Goal: Task Accomplishment & Management: Use online tool/utility

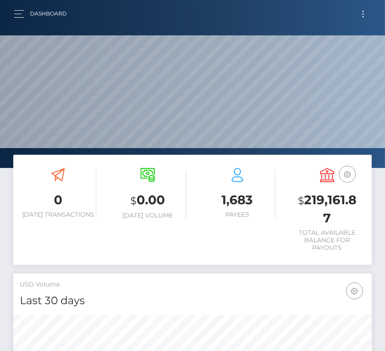
scroll to position [156, 172]
click at [366, 14] on button "Toggle navigation" at bounding box center [363, 14] width 16 height 12
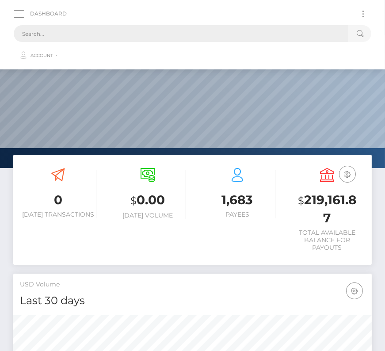
click at [195, 37] on input "text" at bounding box center [181, 33] width 334 height 17
paste input "1292798"
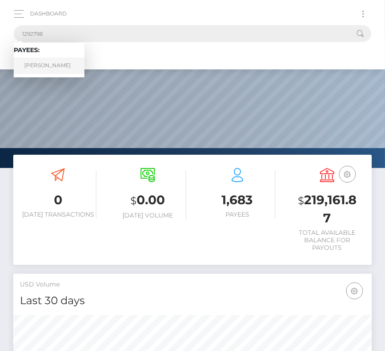
type input "1292798"
click at [46, 67] on link "Jacob Myers" at bounding box center [49, 65] width 71 height 16
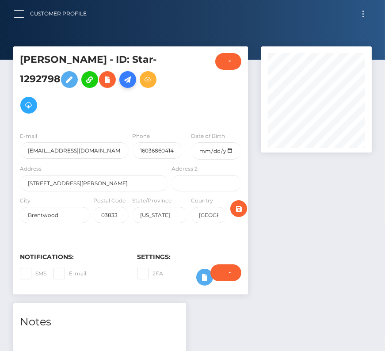
click at [129, 78] on icon at bounding box center [127, 79] width 11 height 11
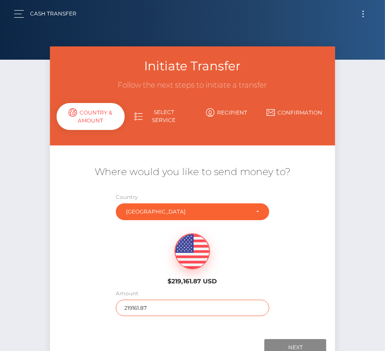
click at [173, 302] on input "219161.87" at bounding box center [192, 308] width 153 height 16
type input "385.42"
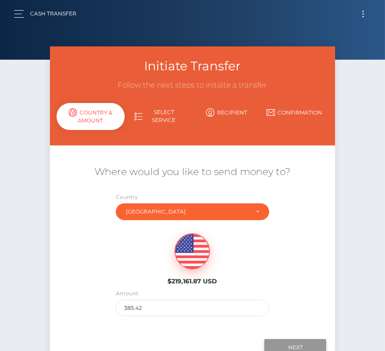
click at [288, 342] on input "Next" at bounding box center [295, 347] width 62 height 17
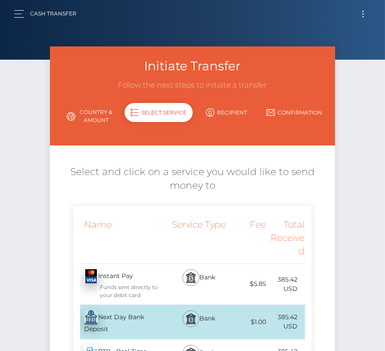
click at [106, 319] on div "Next Day Bank Deposit - USD" at bounding box center [121, 322] width 96 height 34
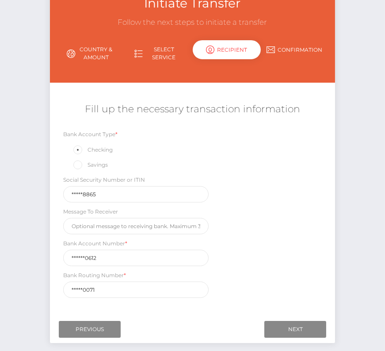
scroll to position [91, 0]
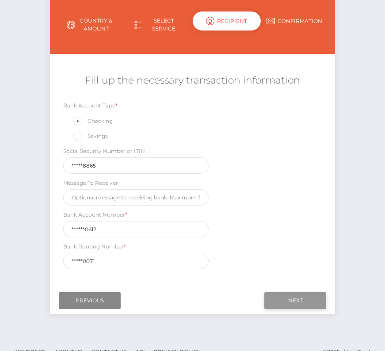
click at [287, 292] on input "Next" at bounding box center [295, 300] width 62 height 17
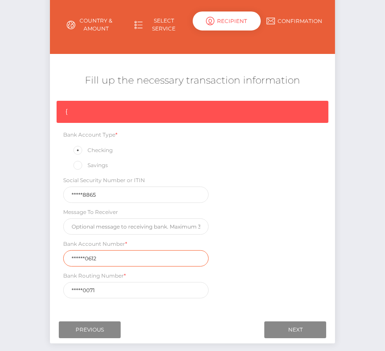
drag, startPoint x: 114, startPoint y: 258, endPoint x: 28, endPoint y: 258, distance: 85.7
click at [28, 258] on div "Initiate Transfer Follow the next steps to initiate a transfer Country & Amount…" at bounding box center [192, 160] width 385 height 410
click at [235, 283] on div "{ Bank Account Type * Checking Savings Social Security Number or ITIN *****8865…" at bounding box center [192, 202] width 285 height 202
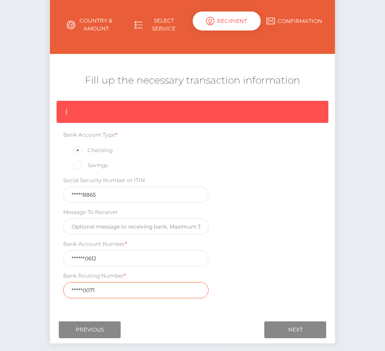
drag, startPoint x: 104, startPoint y: 286, endPoint x: 19, endPoint y: 286, distance: 85.3
click at [19, 286] on div "Initiate Transfer Follow the next steps to initiate a transfer Country & Amount…" at bounding box center [192, 160] width 385 height 410
paste input "01140"
type input "011400071"
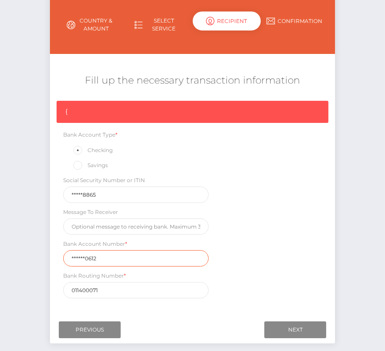
drag, startPoint x: 76, startPoint y: 259, endPoint x: 5, endPoint y: 259, distance: 71.6
click at [5, 259] on div "Initiate Transfer Follow the next steps to initiate a transfer Country & Amount…" at bounding box center [192, 160] width 385 height 410
drag, startPoint x: 100, startPoint y: 253, endPoint x: 19, endPoint y: 253, distance: 80.9
click at [19, 253] on div "Initiate Transfer Follow the next steps to initiate a transfer Country & Amount…" at bounding box center [192, 160] width 385 height 410
paste input "924573"
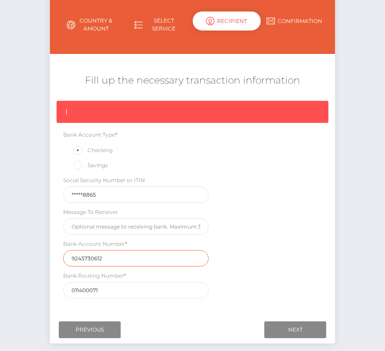
type input "9245730612"
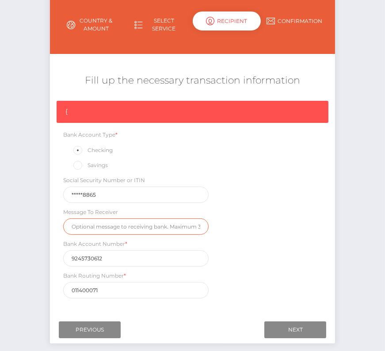
click at [140, 225] on input "text" at bounding box center [135, 226] width 145 height 16
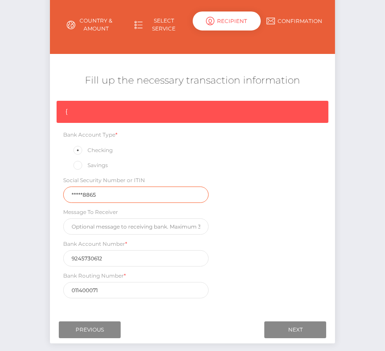
drag, startPoint x: 99, startPoint y: 193, endPoint x: 26, endPoint y: 193, distance: 73.3
click at [25, 193] on div "Initiate Transfer Follow the next steps to initiate a transfer Country & Amount…" at bounding box center [192, 160] width 385 height 410
type input "003948865"
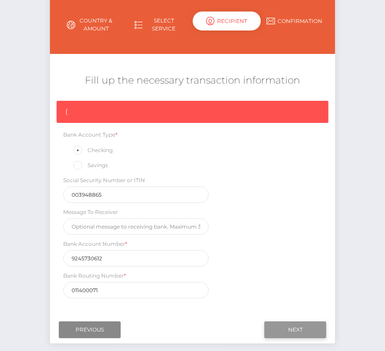
click at [289, 328] on input "Next" at bounding box center [295, 329] width 62 height 17
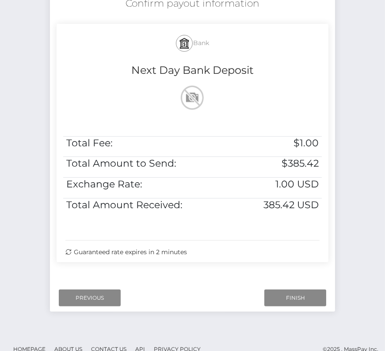
scroll to position [177, 0]
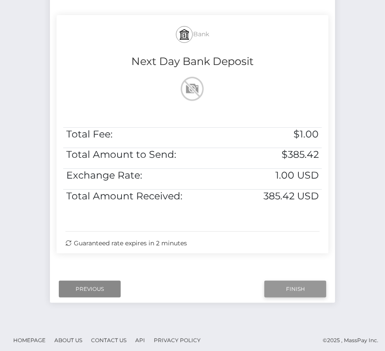
click at [283, 285] on input "Finish" at bounding box center [295, 289] width 62 height 17
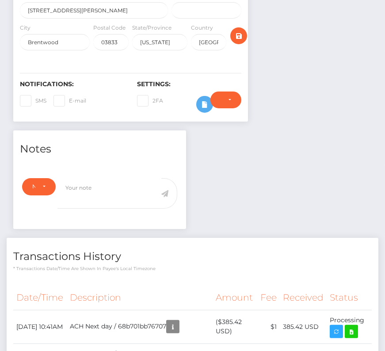
scroll to position [221, 0]
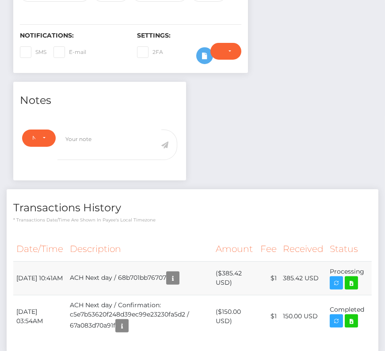
drag, startPoint x: 13, startPoint y: 268, endPoint x: 362, endPoint y: 265, distance: 349.1
click at [362, 265] on tr "[DATE] 10:41AM ACH Next day / 68b701bb76707 ($385.42 USD) $1 385.42 USD" at bounding box center [192, 278] width 358 height 34
click at [362, 265] on td "Processing" at bounding box center [349, 278] width 45 height 34
drag, startPoint x: 366, startPoint y: 265, endPoint x: 16, endPoint y: 270, distance: 349.5
click at [16, 270] on tr "[DATE] 10:41AM ACH Next day / 68b701bb76707 ($385.42 USD) $1 385.42 USD" at bounding box center [192, 278] width 358 height 34
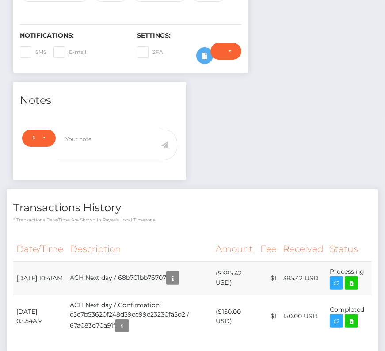
copy tr "September 2, 2025 10:41AM ACH Next day / 68b701bb76707 ($385.42 USD) $1 385.42 …"
click at [353, 281] on icon at bounding box center [351, 282] width 11 height 11
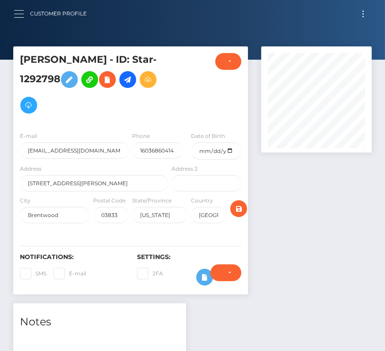
click at [14, 11] on button "button" at bounding box center [22, 14] width 16 height 12
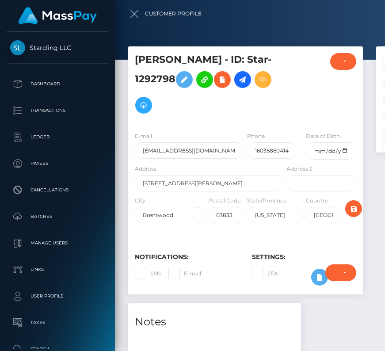
click at [132, 9] on div at bounding box center [307, 175] width 385 height 351
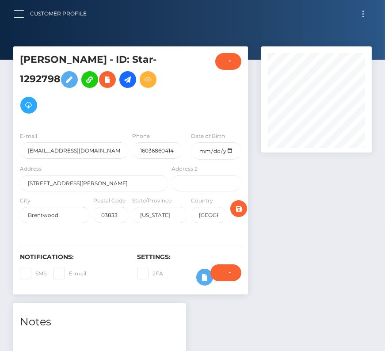
click at [363, 15] on button "Toggle navigation" at bounding box center [363, 14] width 16 height 12
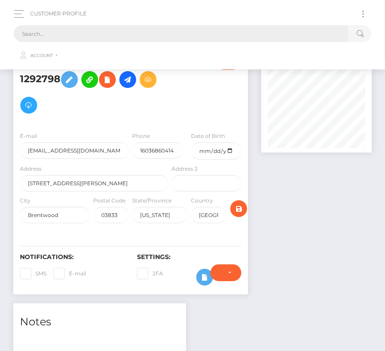
click at [217, 29] on input "text" at bounding box center [181, 33] width 334 height 17
paste input "hyungry#285205"
drag, startPoint x: 74, startPoint y: 38, endPoint x: -40, endPoint y: 34, distance: 114.0
click at [0, 34] on html "Starcling LLC Dashboard Transactions Ledger Payees Cancellations" at bounding box center [192, 313] width 385 height 627
paste input "text"
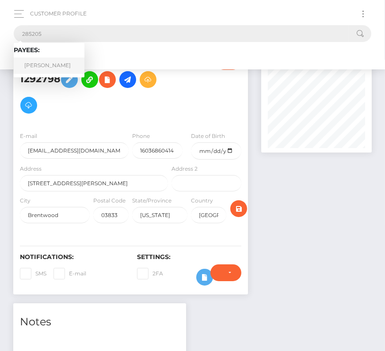
type input "285205"
click at [62, 59] on link "Vannarath Pang" at bounding box center [49, 65] width 71 height 16
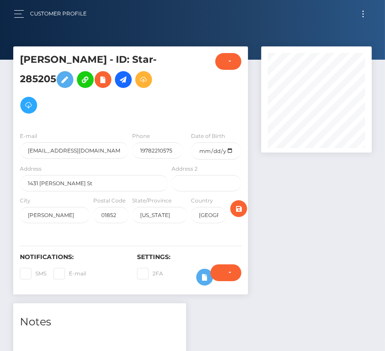
click at [362, 19] on button "Toggle navigation" at bounding box center [363, 14] width 16 height 12
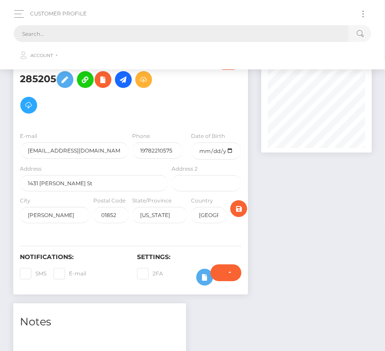
click at [148, 40] on input "text" at bounding box center [181, 33] width 334 height 17
paste input "180641"
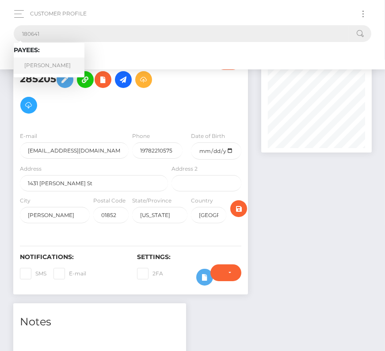
type input "180641"
click at [51, 61] on link "Erik Pichler" at bounding box center [49, 65] width 71 height 16
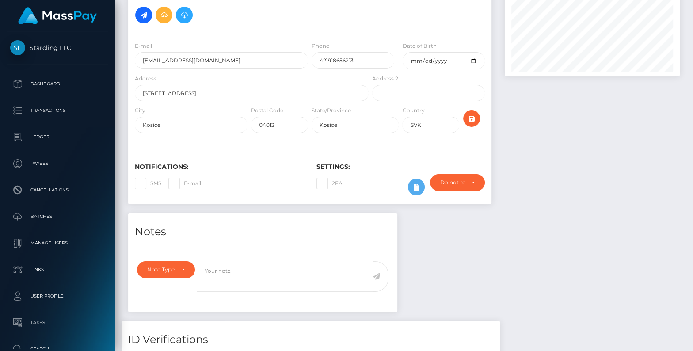
scroll to position [51, 0]
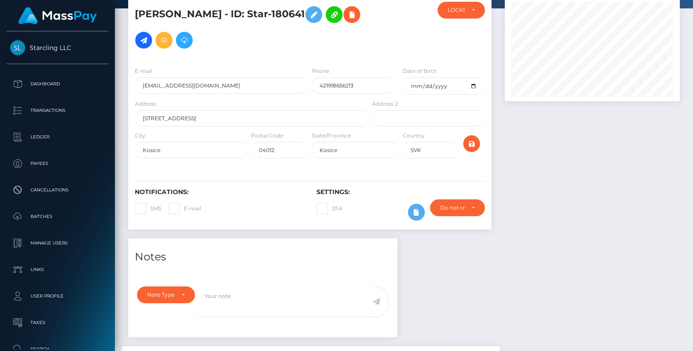
click at [403, 219] on div at bounding box center [412, 212] width 23 height 26
click at [414, 212] on icon at bounding box center [416, 212] width 11 height 11
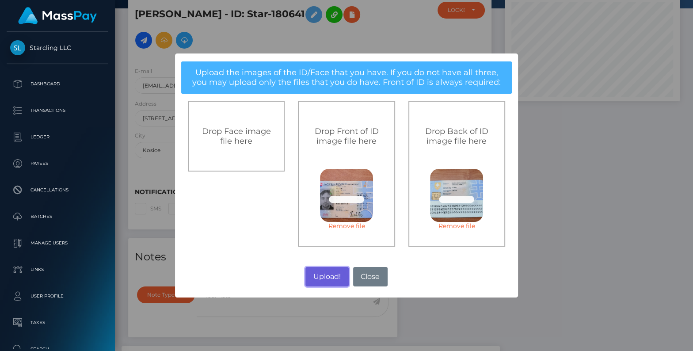
click at [321, 275] on button "Upload!" at bounding box center [326, 276] width 43 height 19
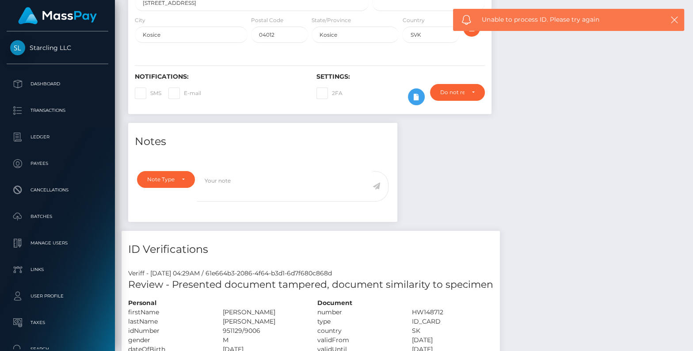
scroll to position [218, 0]
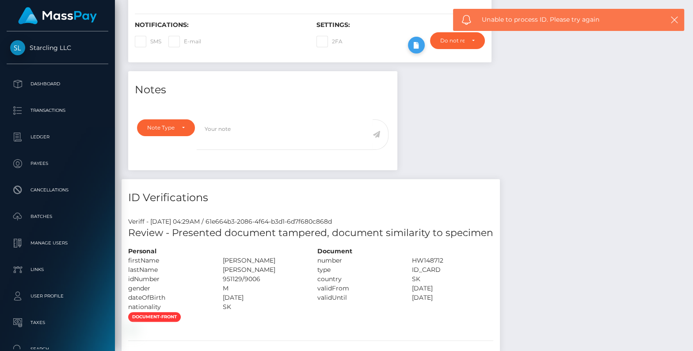
click at [416, 40] on icon at bounding box center [416, 45] width 11 height 11
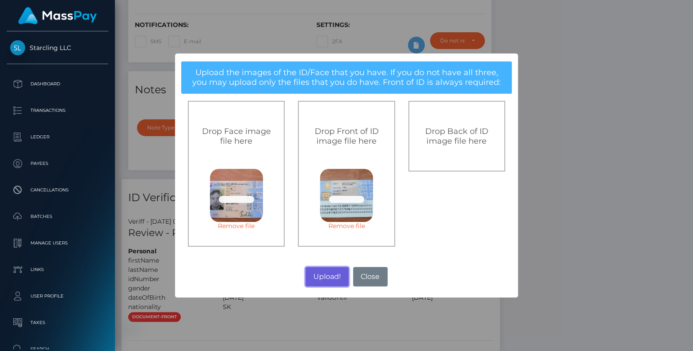
click at [334, 271] on button "Upload!" at bounding box center [326, 276] width 43 height 19
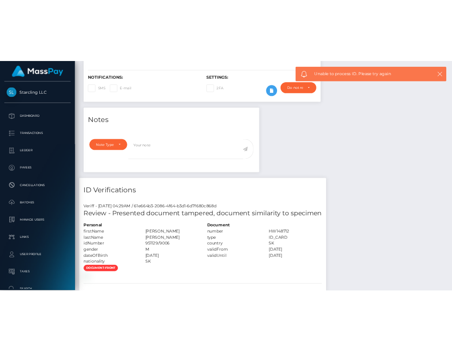
scroll to position [0, 0]
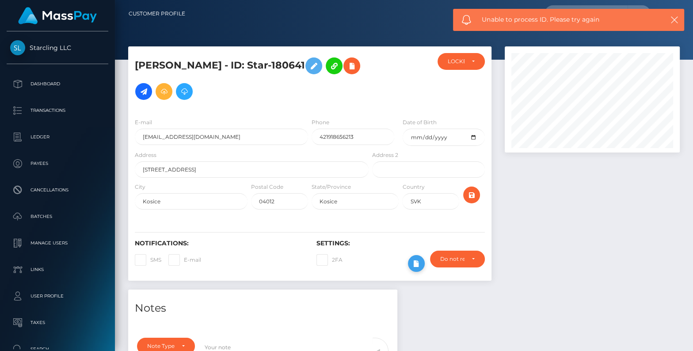
click at [419, 260] on icon at bounding box center [416, 263] width 11 height 11
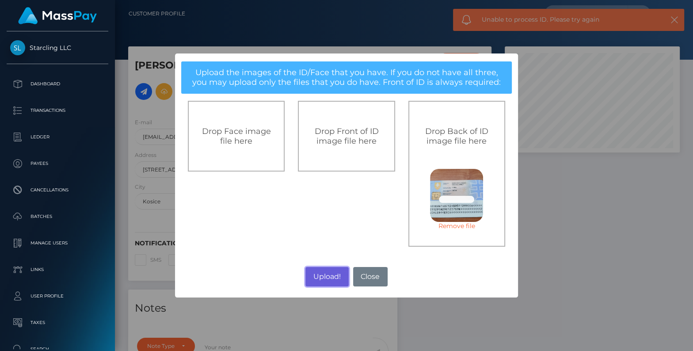
click at [334, 275] on button "Upload!" at bounding box center [326, 276] width 43 height 19
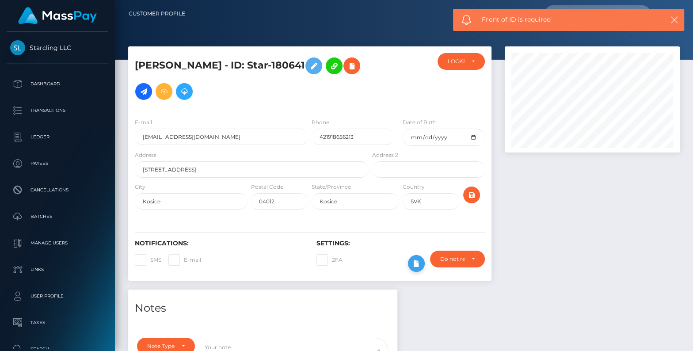
click at [409, 258] on button at bounding box center [416, 263] width 17 height 17
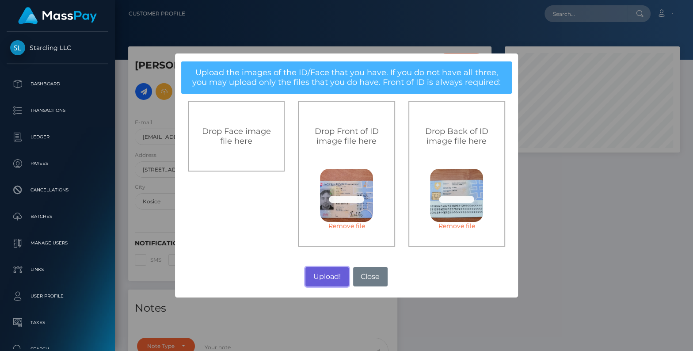
click at [330, 271] on button "Upload!" at bounding box center [326, 276] width 43 height 19
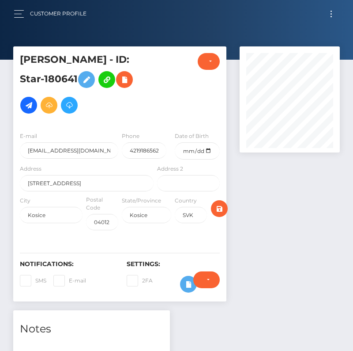
click at [333, 13] on button "Toggle navigation" at bounding box center [331, 14] width 16 height 12
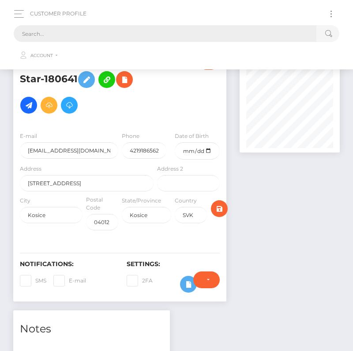
click at [151, 40] on input "text" at bounding box center [165, 33] width 303 height 17
paste input "359889"
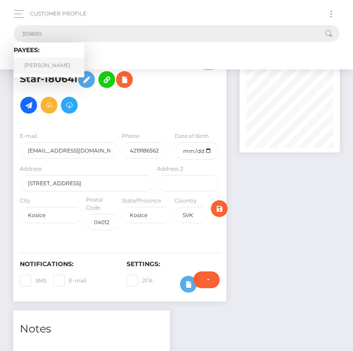
type input "359889"
click at [46, 68] on link "Joseph Tittel" at bounding box center [49, 65] width 71 height 16
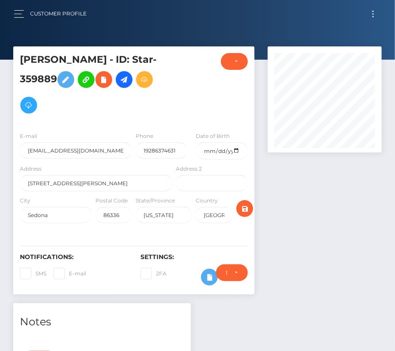
scroll to position [106, 114]
click at [128, 78] on icon at bounding box center [124, 79] width 11 height 11
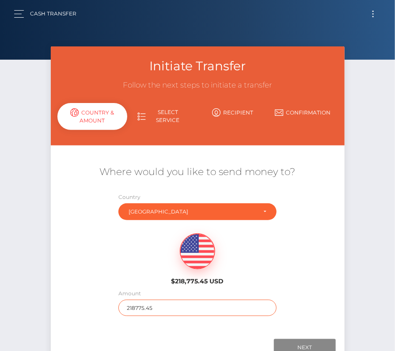
click at [171, 304] on input "218775.45" at bounding box center [197, 308] width 158 height 16
type input "1118"
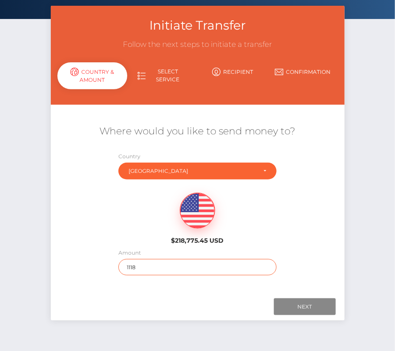
scroll to position [62, 0]
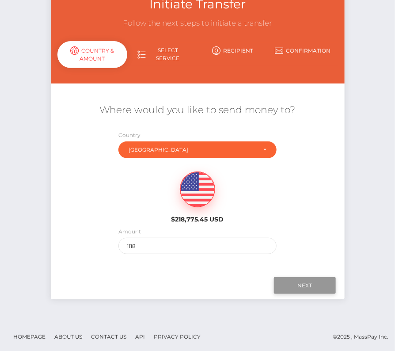
click at [306, 282] on input "Next" at bounding box center [305, 285] width 62 height 17
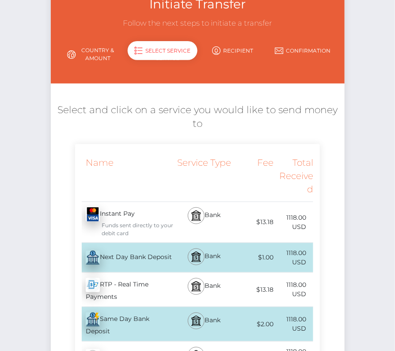
click at [103, 251] on div "Next Day Bank Deposit - USD" at bounding box center [124, 257] width 99 height 25
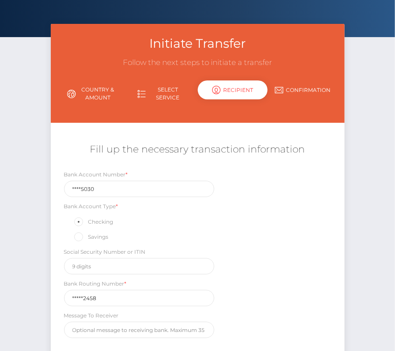
scroll to position [104, 0]
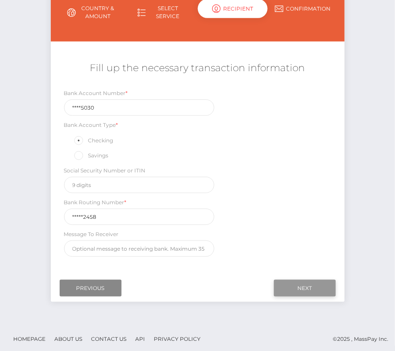
click at [300, 284] on input "Next" at bounding box center [305, 288] width 62 height 17
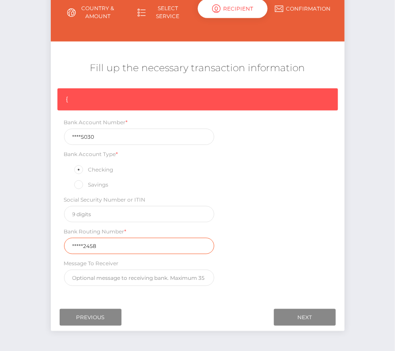
drag, startPoint x: 103, startPoint y: 242, endPoint x: 28, endPoint y: 242, distance: 74.7
click at [28, 242] on div "Initiate Transfer Follow the next steps to initiate a transfer Country & Amount…" at bounding box center [197, 148] width 395 height 410
paste input "23138"
type input "231382458"
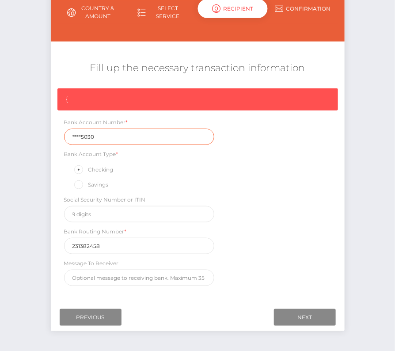
drag, startPoint x: 100, startPoint y: 137, endPoint x: 38, endPoint y: 137, distance: 61.9
click at [38, 137] on div "Initiate Transfer Follow the next steps to initiate a transfer Country & Amount…" at bounding box center [197, 148] width 395 height 410
paste input "7015"
type input "70155030"
click at [275, 242] on div "{ Bank Account Number * 70155030 Bank Account Type * Checking Savings Social Se…" at bounding box center [198, 189] width 294 height 202
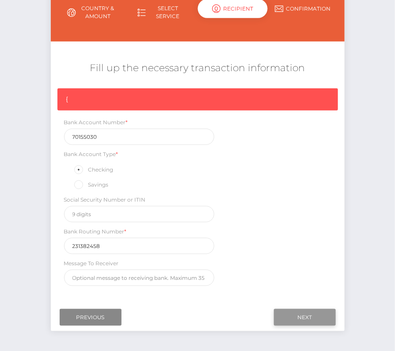
click at [310, 309] on input "Next" at bounding box center [305, 317] width 62 height 17
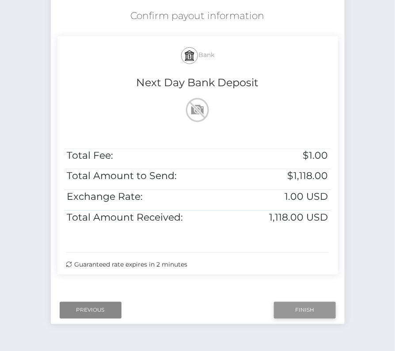
scroll to position [180, 0]
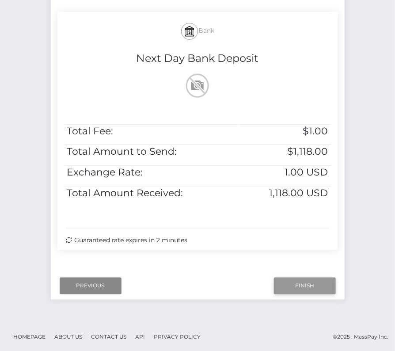
click at [305, 281] on input "Finish" at bounding box center [305, 285] width 62 height 17
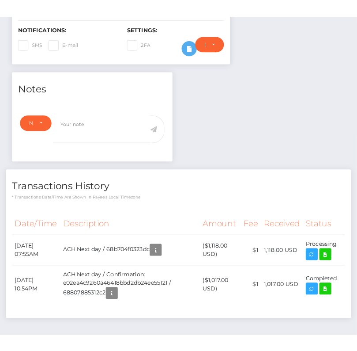
scroll to position [273, 0]
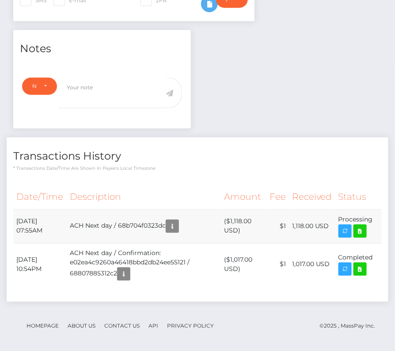
drag, startPoint x: 15, startPoint y: 217, endPoint x: 376, endPoint y: 222, distance: 360.1
click at [376, 222] on tr "September 2, 2025 07:55AM ACH Next day / 68b704f0323dc ($1,118.00 USD) $1 1,118…" at bounding box center [197, 226] width 368 height 34
copy tbody "September 2, 2025 07:55AM ACH Next day / 68b704f0323dc ($1,118.00 USD) $1 1,118…"
click at [362, 228] on icon at bounding box center [360, 231] width 11 height 11
click at [0, 0] on div "Joseph Tittel - ID: Star-359889" at bounding box center [197, 63] width 395 height 581
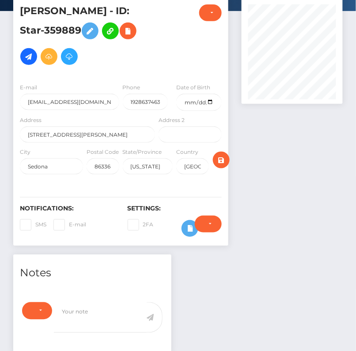
scroll to position [0, 0]
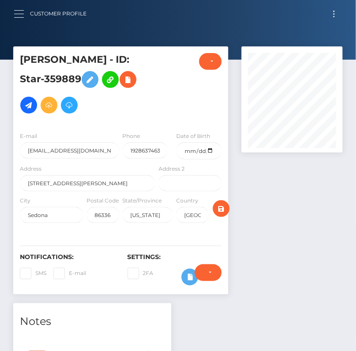
click at [15, 15] on button "button" at bounding box center [22, 14] width 16 height 12
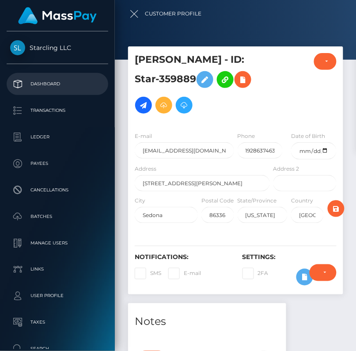
click at [35, 84] on p "Dashboard" at bounding box center [57, 83] width 95 height 13
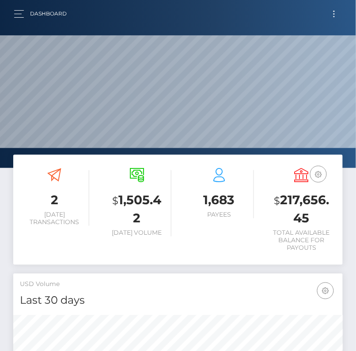
scroll to position [156, 158]
click at [335, 17] on button "Toggle navigation" at bounding box center [334, 14] width 16 height 12
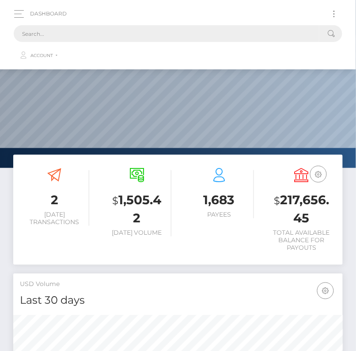
click at [121, 30] on input "text" at bounding box center [167, 33] width 306 height 17
paste input "7837"
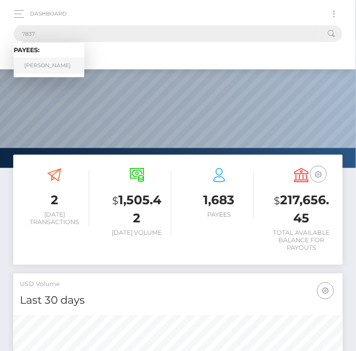
type input "7837"
click at [51, 60] on link "[PERSON_NAME]" at bounding box center [49, 65] width 71 height 16
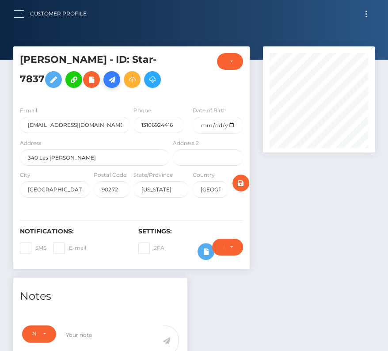
click at [106, 80] on icon at bounding box center [111, 79] width 11 height 11
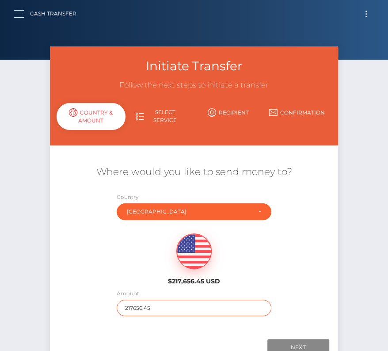
click at [143, 301] on input "217656.45" at bounding box center [194, 308] width 155 height 16
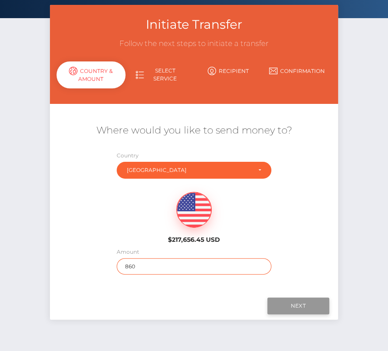
type input "860"
click at [319, 303] on input "Next" at bounding box center [298, 305] width 62 height 17
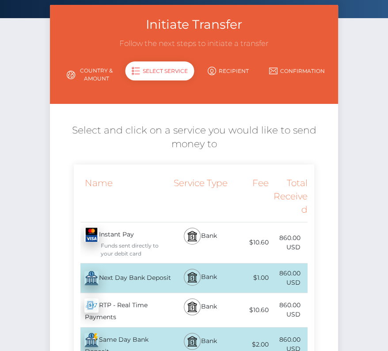
click at [121, 279] on div "Next Day Bank Deposit - USD" at bounding box center [122, 278] width 97 height 25
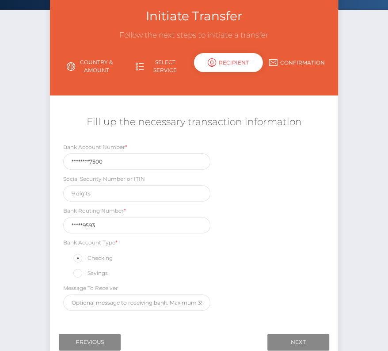
scroll to position [104, 0]
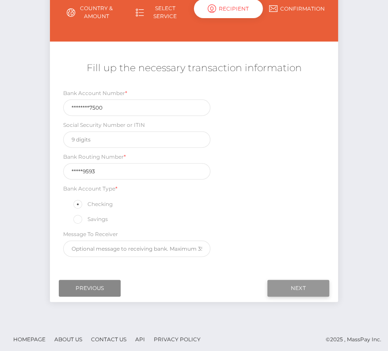
click at [288, 280] on input "Next" at bounding box center [298, 288] width 62 height 17
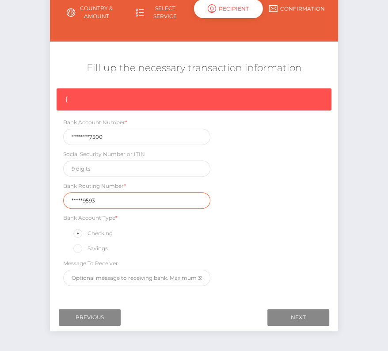
click at [111, 202] on input "*****9593" at bounding box center [136, 200] width 147 height 16
drag, startPoint x: 111, startPoint y: 202, endPoint x: 18, endPoint y: 200, distance: 93.3
click at [18, 200] on div "Initiate Transfer Follow the next steps to initiate a transfer Country & Amount…" at bounding box center [194, 148] width 388 height 410
paste input "02600"
type input "026009593"
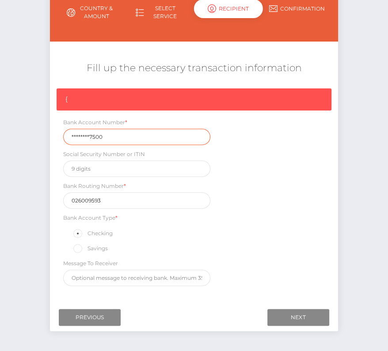
drag, startPoint x: 114, startPoint y: 136, endPoint x: 30, endPoint y: 136, distance: 83.5
click at [30, 136] on div "Initiate Transfer Follow the next steps to initiate a transfer Country & Amount…" at bounding box center [194, 148] width 388 height 410
paste input "32504363"
type input "325043637500"
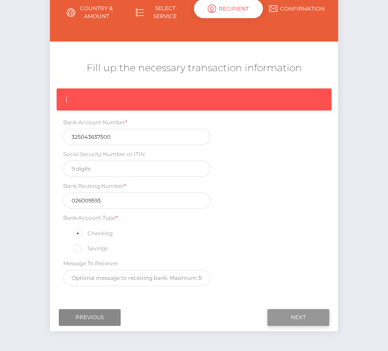
click at [300, 311] on input "Next" at bounding box center [298, 317] width 62 height 17
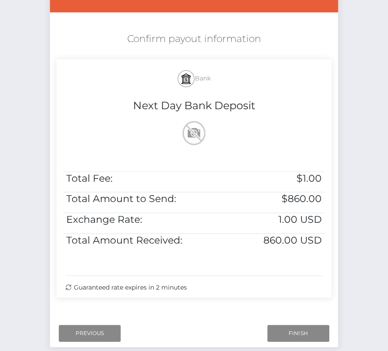
scroll to position [143, 0]
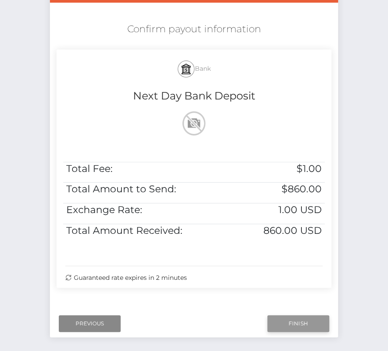
click at [284, 321] on input "Finish" at bounding box center [298, 323] width 62 height 17
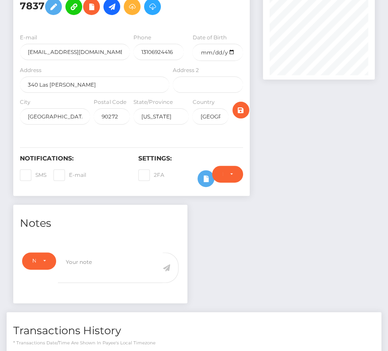
scroll to position [215, 0]
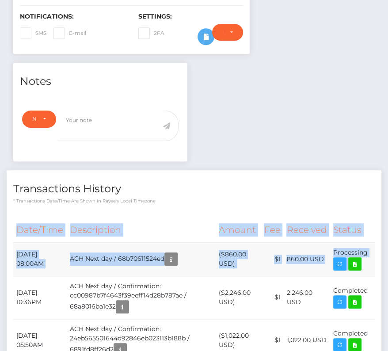
drag, startPoint x: 11, startPoint y: 249, endPoint x: 366, endPoint y: 260, distance: 355.9
click at [366, 260] on div "Date/Time Description Amount Fee Received Status" at bounding box center [194, 336] width 375 height 251
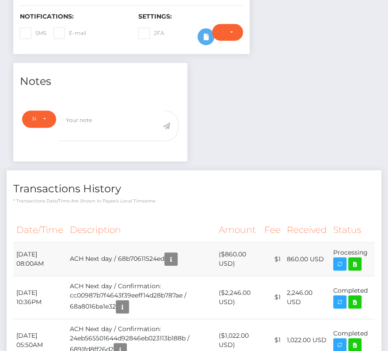
click at [368, 250] on td "Processing" at bounding box center [352, 259] width 45 height 34
drag, startPoint x: 368, startPoint y: 250, endPoint x: 23, endPoint y: 248, distance: 345.1
click at [23, 248] on tr "September 2, 2025 08:00AM ACH Next day / 68b70611524ed ($860.00 USD) $1 860.00 …" at bounding box center [193, 259] width 361 height 34
copy tr "September 2, 2025 08:00AM ACH Next day / 68b70611524ed ($860.00 USD) $1 860.00 …"
click at [359, 258] on icon at bounding box center [354, 263] width 11 height 11
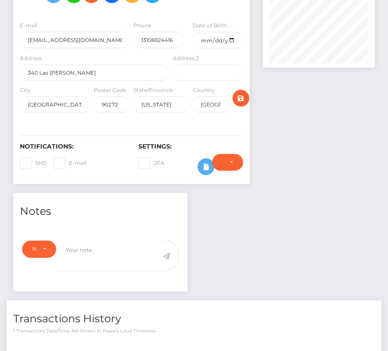
scroll to position [0, 0]
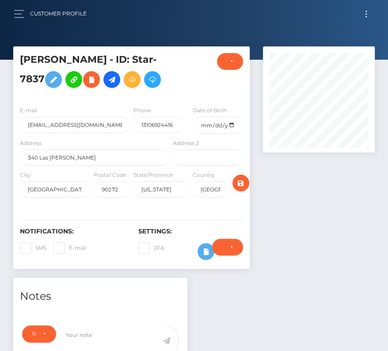
click at [367, 8] on button "Toggle navigation" at bounding box center [366, 14] width 16 height 12
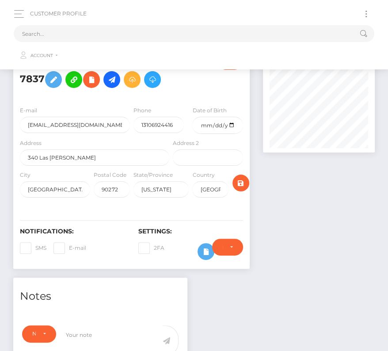
click at [366, 13] on span "Toggle navigation" at bounding box center [365, 13] width 1 height 1
click at [163, 39] on input "text" at bounding box center [183, 33] width 338 height 17
paste input "50544"
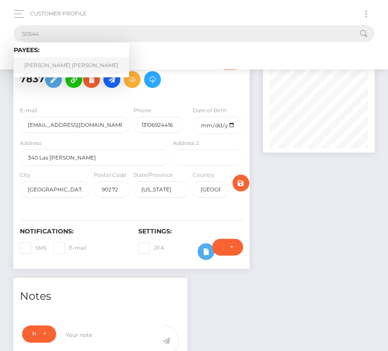
type input "50544"
click at [52, 68] on link "Edward Paul Barria Flores" at bounding box center [71, 65] width 115 height 16
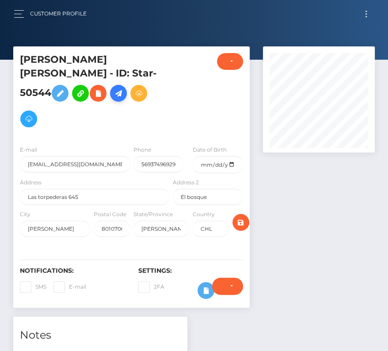
click at [113, 99] on icon at bounding box center [118, 93] width 11 height 11
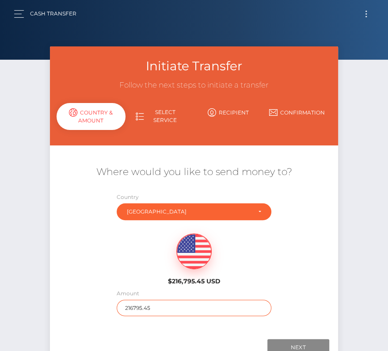
click at [132, 304] on input "216795.45" at bounding box center [194, 308] width 155 height 16
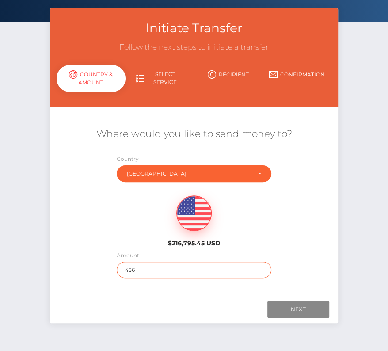
scroll to position [62, 0]
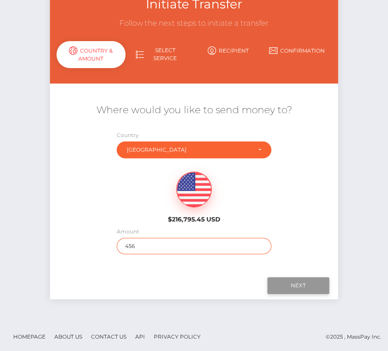
type input "456"
click at [292, 281] on input "Next" at bounding box center [298, 285] width 62 height 17
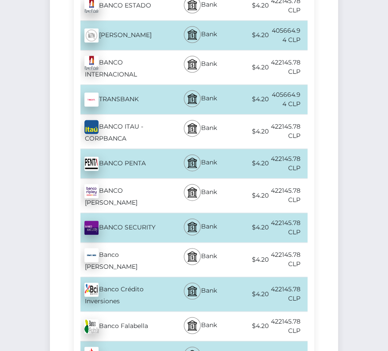
scroll to position [540, 0]
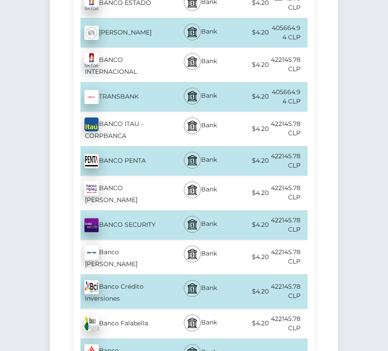
click at [137, 274] on div "Banco Crédito Inversiones - CLP" at bounding box center [122, 291] width 97 height 34
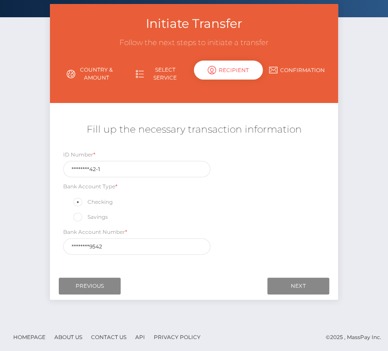
scroll to position [0, 0]
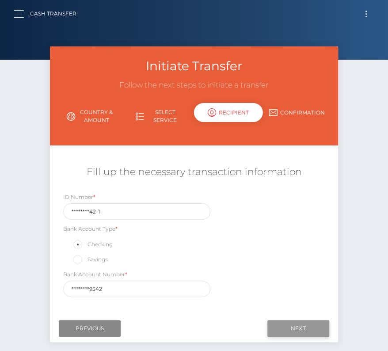
click at [313, 328] on input "Next" at bounding box center [298, 328] width 62 height 17
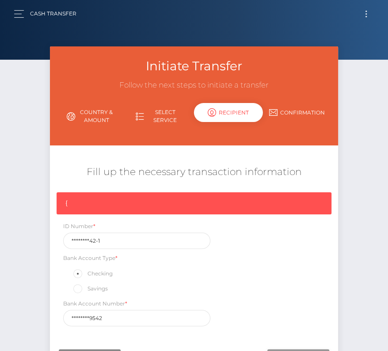
scroll to position [12, 0]
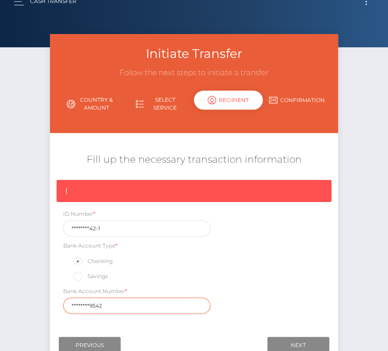
drag, startPoint x: 115, startPoint y: 300, endPoint x: 23, endPoint y: 300, distance: 91.9
click at [23, 300] on div "Initiate Transfer Follow the next steps to initiate a transfer Country & Amount…" at bounding box center [194, 207] width 388 height 347
paste input "77791942"
type input "777919429542"
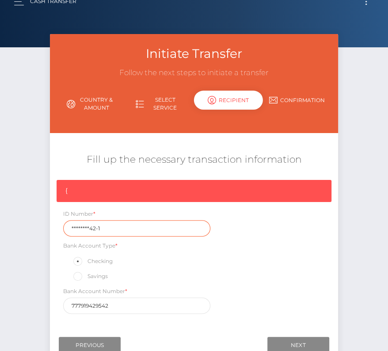
drag, startPoint x: 118, startPoint y: 228, endPoint x: 52, endPoint y: 229, distance: 65.8
click at [52, 229] on div "{ ID Number * ********42-1 Bank Account Type * Checking Savings Bank Account Nu…" at bounding box center [194, 249] width 288 height 138
paste input "19.429.5"
type input "19.429.542-1"
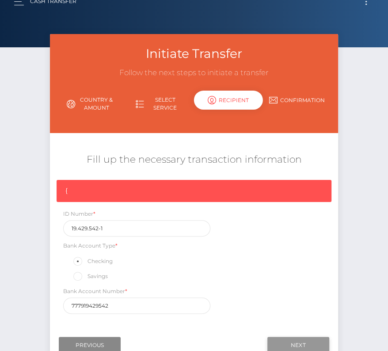
click at [297, 337] on input "Next" at bounding box center [298, 345] width 62 height 17
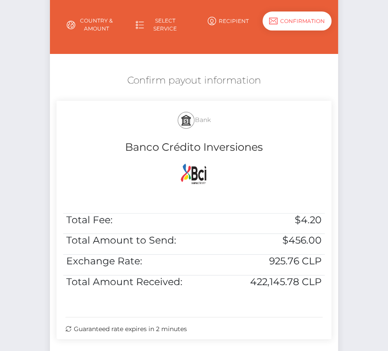
scroll to position [106, 0]
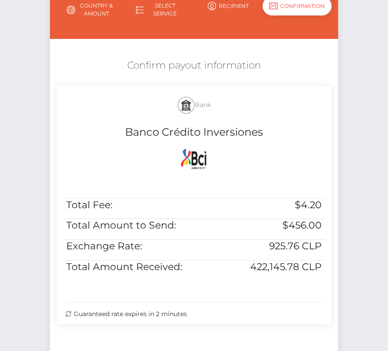
drag, startPoint x: 124, startPoint y: 64, endPoint x: 274, endPoint y: 325, distance: 301.0
click at [274, 325] on div "Confirm payout information Bank Banco Crédito Inversiones Total Fee: $4.20 Tota…" at bounding box center [194, 193] width 288 height 278
copy div "Confirm payout information Bank Banco Crédito Inversiones Total Fee: $4.20 Tota…"
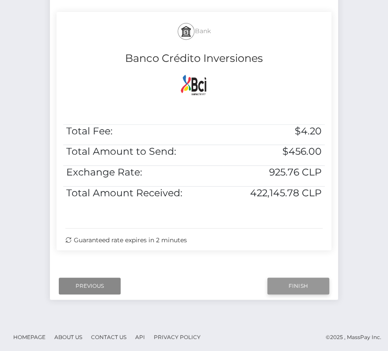
click at [318, 287] on input "Finish" at bounding box center [298, 285] width 62 height 17
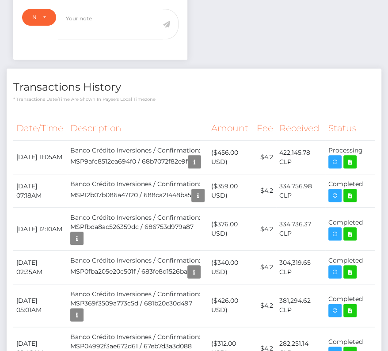
scroll to position [356, 0]
drag, startPoint x: 15, startPoint y: 139, endPoint x: 355, endPoint y: 147, distance: 339.4
click at [355, 147] on tr "[DATE] 11:05AM Banco Crédito Inversiones / Confirmation: MSP9afc8512ea694f0 / 6…" at bounding box center [193, 158] width 361 height 34
copy tbody "[DATE] 11:05AM Banco Crédito Inversiones / Confirmation: MSP9afc8512ea694f0 / 6…"
click at [349, 156] on icon at bounding box center [350, 161] width 11 height 11
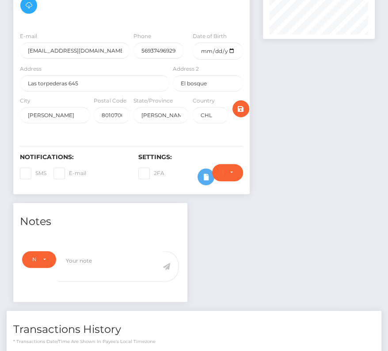
scroll to position [0, 0]
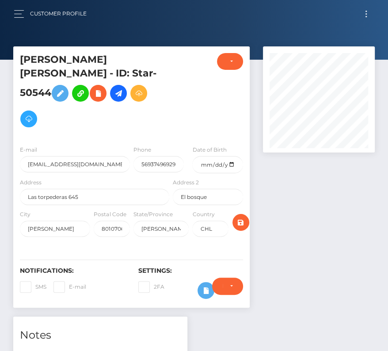
click at [368, 16] on button "Toggle navigation" at bounding box center [366, 14] width 16 height 12
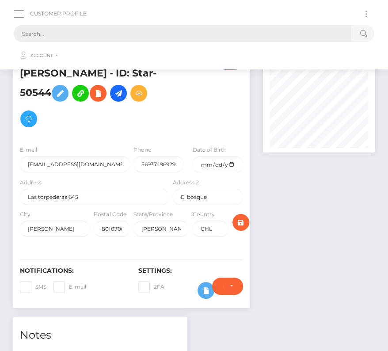
click at [208, 30] on input "text" at bounding box center [183, 33] width 338 height 17
paste input "2371162"
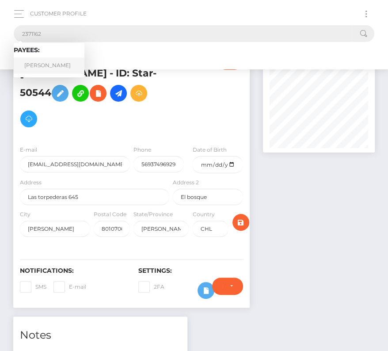
type input "2371162"
click at [42, 63] on link "Neal Edward Hogan" at bounding box center [49, 65] width 71 height 16
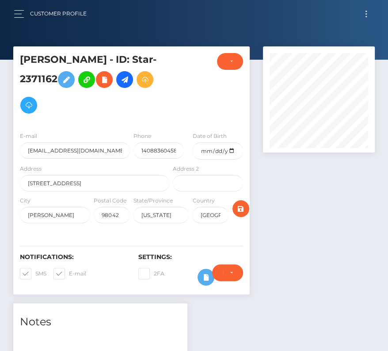
scroll to position [106, 111]
click at [233, 152] on input "date" at bounding box center [217, 150] width 51 height 17
type input "[DATE]"
click at [35, 270] on span at bounding box center [35, 273] width 0 height 7
click at [35, 269] on input "SMS" at bounding box center [38, 271] width 6 height 6
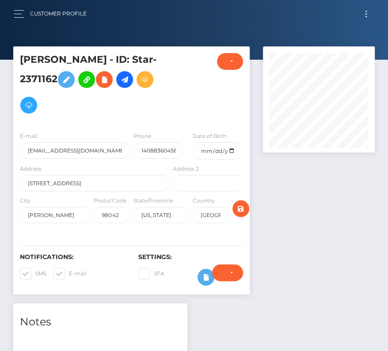
checkbox input "false"
click at [69, 270] on span at bounding box center [69, 273] width 0 height 7
click at [69, 269] on input "E-mail" at bounding box center [72, 271] width 6 height 6
checkbox input "false"
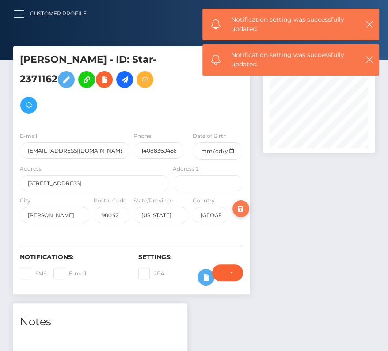
click at [243, 206] on icon "submit" at bounding box center [241, 208] width 11 height 11
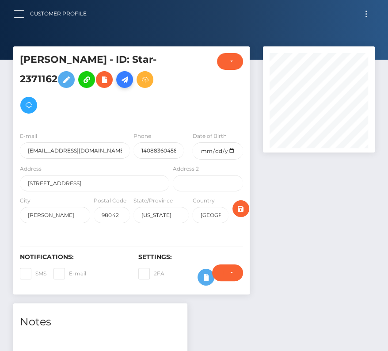
click at [130, 79] on icon at bounding box center [124, 79] width 11 height 11
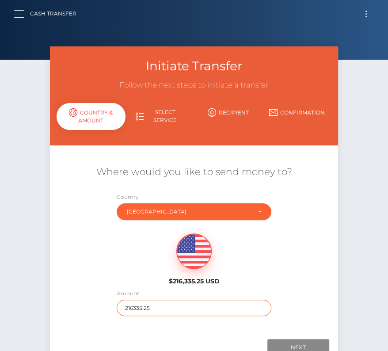
click at [132, 305] on input "216335.25" at bounding box center [194, 308] width 155 height 16
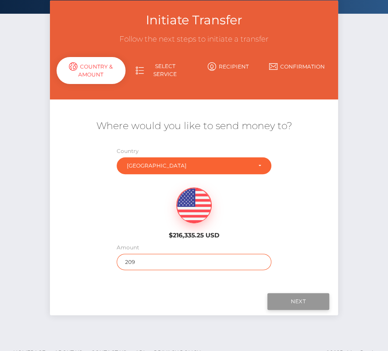
type input "209"
click at [290, 297] on input "Next" at bounding box center [298, 301] width 62 height 17
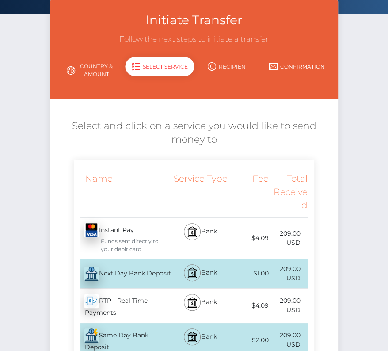
click at [128, 276] on div "Next Day Bank Deposit - USD" at bounding box center [122, 273] width 97 height 25
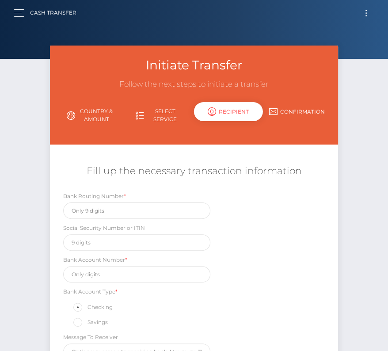
scroll to position [0, 0]
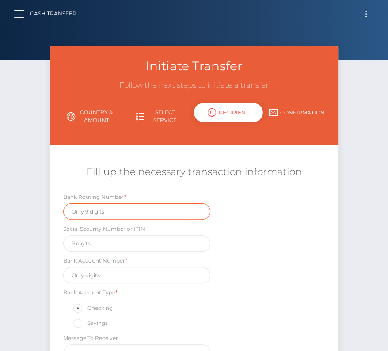
click at [96, 203] on input "text" at bounding box center [136, 211] width 147 height 16
paste input "121042882"
type input "121042882"
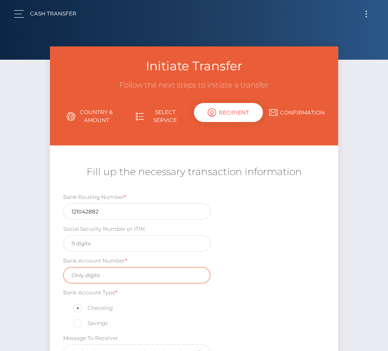
click at [97, 273] on input "text" at bounding box center [136, 275] width 147 height 16
paste input "1278145741"
type input "1278145741"
click at [300, 314] on div "Bank Routing Number * 121042882 Social Security Number or ITIN Bank Account Num…" at bounding box center [194, 278] width 288 height 173
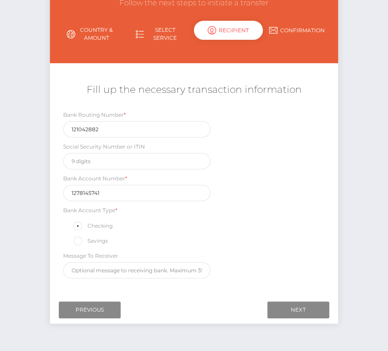
scroll to position [84, 0]
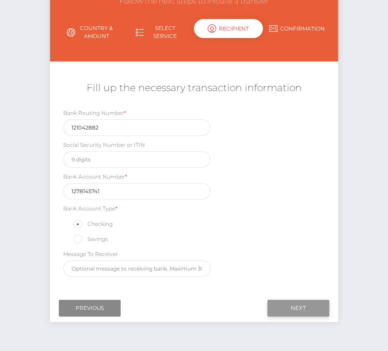
click at [286, 308] on input "Next" at bounding box center [298, 308] width 62 height 17
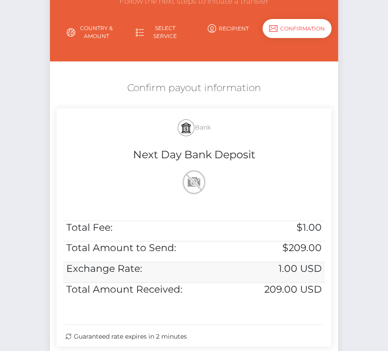
scroll to position [178, 0]
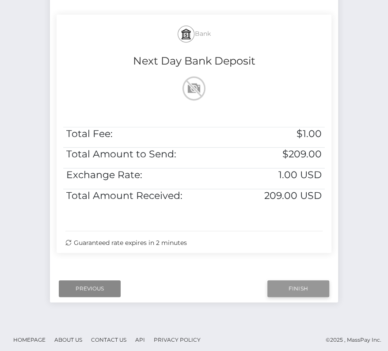
click at [291, 286] on input "Finish" at bounding box center [298, 288] width 62 height 17
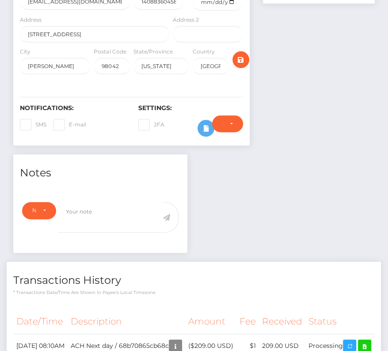
scroll to position [235, 0]
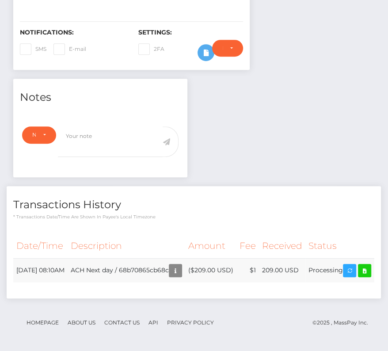
drag, startPoint x: 15, startPoint y: 257, endPoint x: 369, endPoint y: 258, distance: 354.8
click at [369, 258] on tr "September 2, 2025 08:10AM ACH Next day / 68b70865cb68c ($209.00 USD) $1 209.00 …" at bounding box center [193, 270] width 361 height 24
copy tr "September 2, 2025 08:10AM ACH Next day / 68b70865cb68c ($209.00 USD) $1 209.00 …"
click at [167, 234] on th "Description" at bounding box center [127, 246] width 118 height 24
click at [359, 272] on icon at bounding box center [364, 270] width 11 height 11
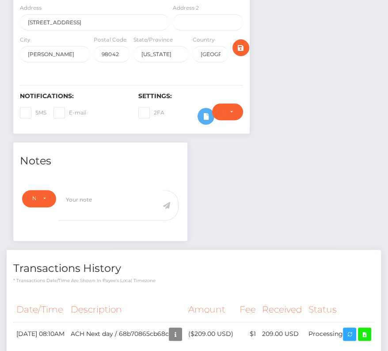
scroll to position [0, 0]
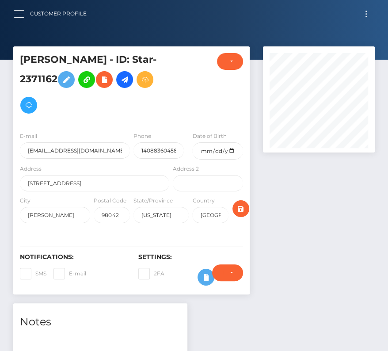
click at [21, 11] on button "button" at bounding box center [22, 14] width 16 height 12
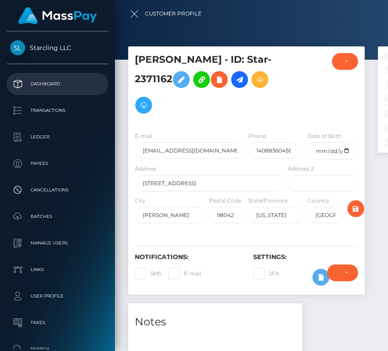
click at [56, 78] on p "Dashboard" at bounding box center [57, 83] width 95 height 13
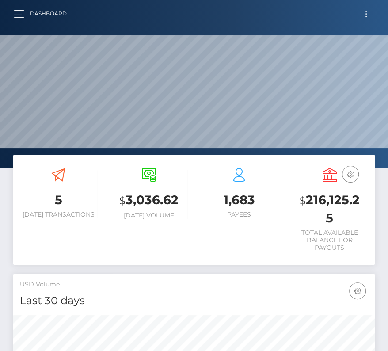
scroll to position [156, 174]
click at [369, 11] on button "Toggle navigation" at bounding box center [366, 14] width 16 height 12
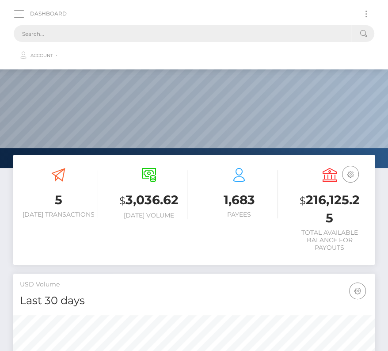
click at [95, 33] on input "text" at bounding box center [183, 33] width 338 height 17
paste input "241039"
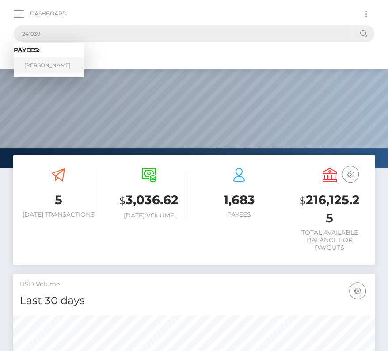
type input "241039"
click at [52, 61] on link "Scott G Willis" at bounding box center [49, 65] width 71 height 16
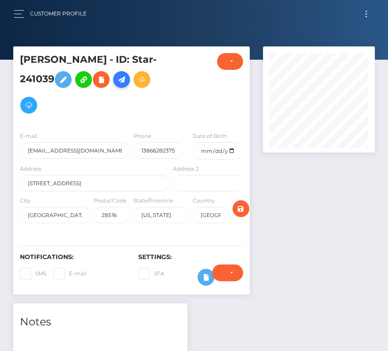
click at [130, 80] on link at bounding box center [121, 79] width 17 height 17
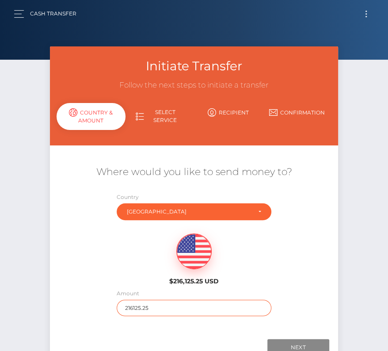
click at [138, 306] on input "216125.25" at bounding box center [194, 308] width 155 height 16
type input "470"
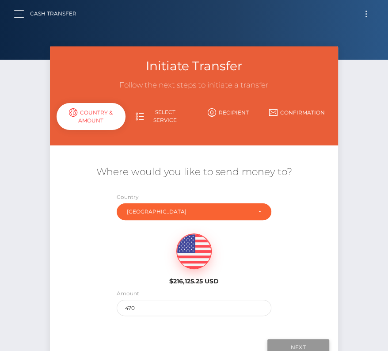
click at [308, 342] on input "Next" at bounding box center [298, 347] width 62 height 17
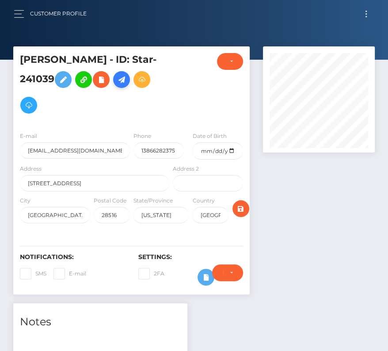
click at [124, 80] on icon at bounding box center [121, 79] width 11 height 11
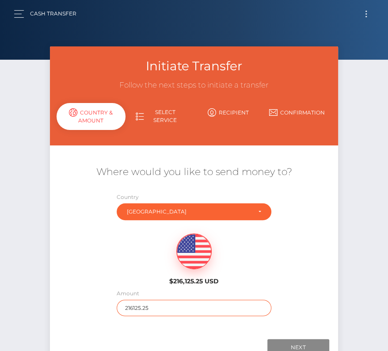
click at [155, 308] on input "216125.25" at bounding box center [194, 308] width 155 height 16
type input "470"
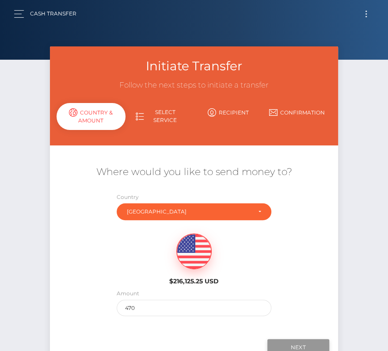
click at [298, 342] on input "Next" at bounding box center [298, 347] width 62 height 17
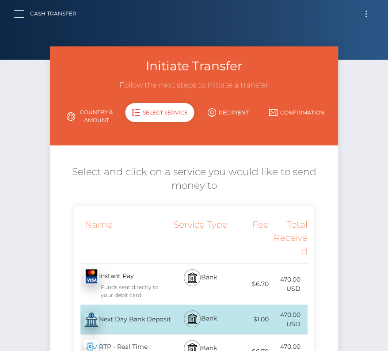
click at [130, 312] on div "Next Day Bank Deposit - USD" at bounding box center [122, 319] width 97 height 25
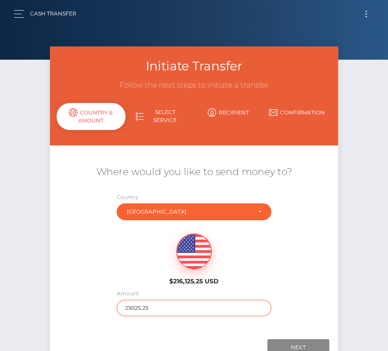
click at [152, 308] on input "216125.25" at bounding box center [194, 308] width 155 height 16
type input "470"
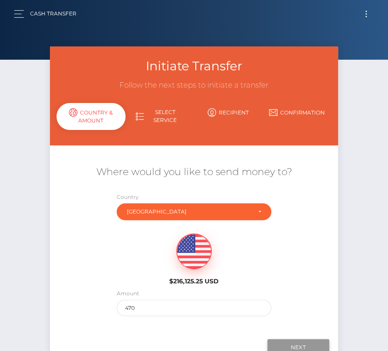
click at [299, 340] on input "Next" at bounding box center [298, 347] width 62 height 17
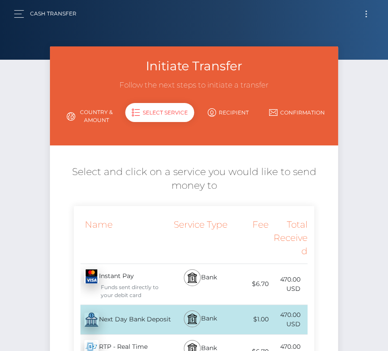
click at [120, 311] on div "Next Day Bank Deposit - USD" at bounding box center [122, 319] width 97 height 25
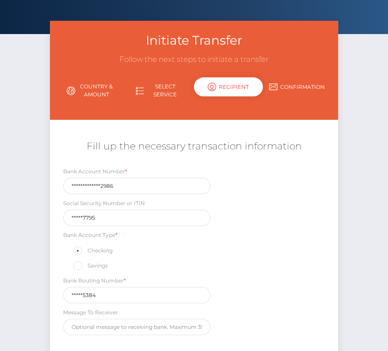
scroll to position [40, 0]
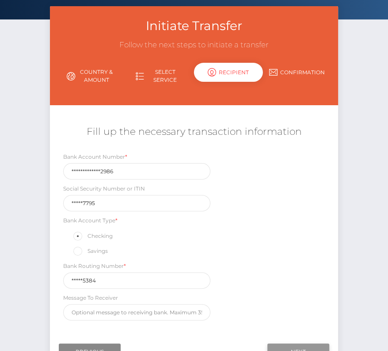
click at [292, 347] on input "Next" at bounding box center [298, 351] width 62 height 17
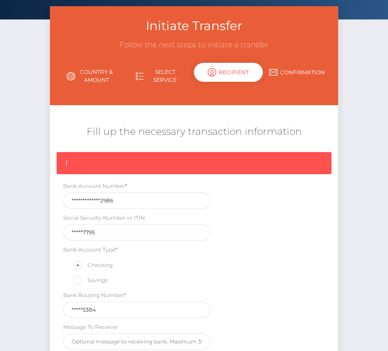
scroll to position [133, 0]
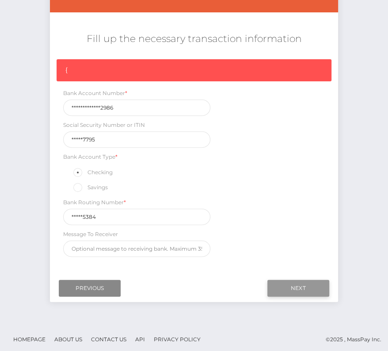
click at [289, 289] on input "Next" at bounding box center [298, 288] width 62 height 17
click at [111, 102] on input "**********" at bounding box center [136, 107] width 147 height 16
drag, startPoint x: 118, startPoint y: 110, endPoint x: 59, endPoint y: 103, distance: 59.6
click at [59, 103] on div "**********" at bounding box center [137, 101] width 160 height 27
paste input "0000010880002"
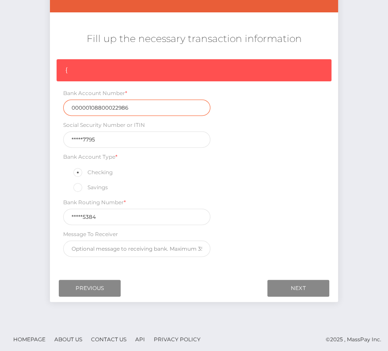
type input "00000108800022986"
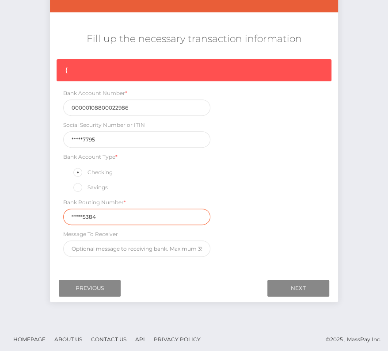
drag, startPoint x: 102, startPoint y: 216, endPoint x: 50, endPoint y: 211, distance: 51.5
click at [50, 211] on div "{ Bank Account Number * 00000108800022986 Social Security Number or ITIN *****7…" at bounding box center [194, 160] width 288 height 202
paste input "25317"
type input "253175384"
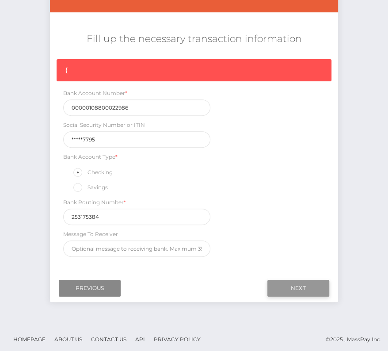
click at [293, 280] on input "Next" at bounding box center [298, 288] width 62 height 17
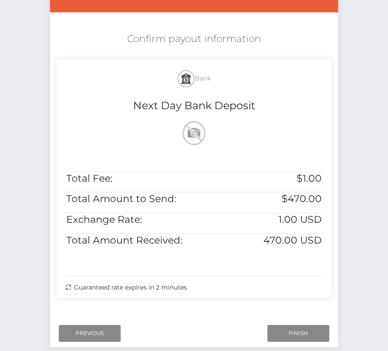
scroll to position [180, 0]
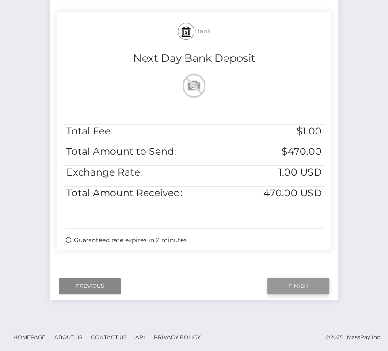
click at [277, 282] on input "Finish" at bounding box center [298, 285] width 62 height 17
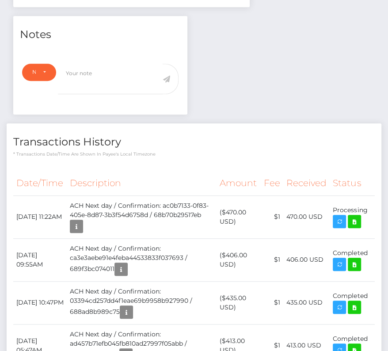
scroll to position [286, 0]
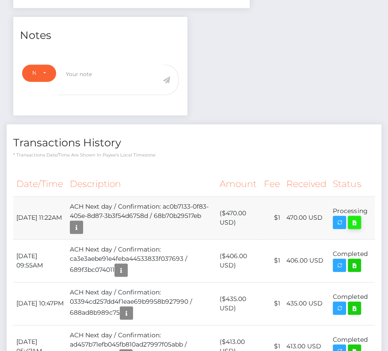
click at [359, 220] on icon at bounding box center [354, 222] width 11 height 11
click at [0, 0] on div "Scott G Willis - ID: Star-241039" at bounding box center [194, 269] width 388 height 1019
drag, startPoint x: 13, startPoint y: 207, endPoint x: 372, endPoint y: 212, distance: 358.4
click at [372, 212] on tr "September 2, 2025 11:22AM ACH Next day / Confirmation: ac0b7133-0f83-405e-8d87-…" at bounding box center [193, 217] width 361 height 43
copy tr "September 2, 2025 11:22AM ACH Next day / Confirmation: ac0b7133-0f83-405e-8d87-…"
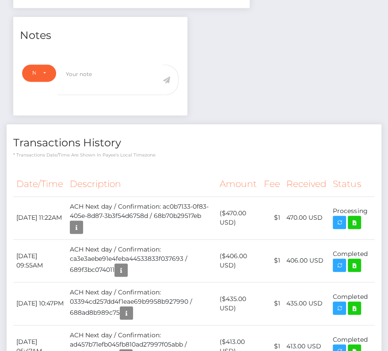
click at [137, 172] on th "Description" at bounding box center [141, 184] width 149 height 24
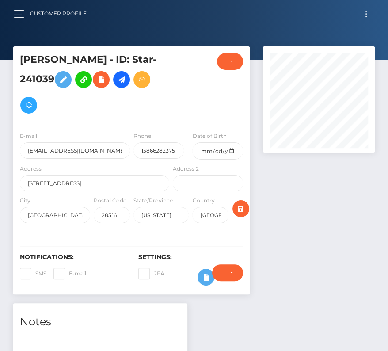
click at [364, 16] on button "Toggle navigation" at bounding box center [366, 14] width 16 height 12
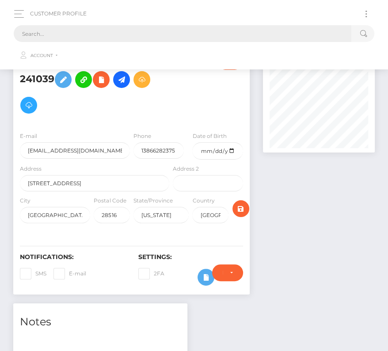
click at [188, 30] on input "text" at bounding box center [183, 33] width 338 height 17
paste input "1885449"
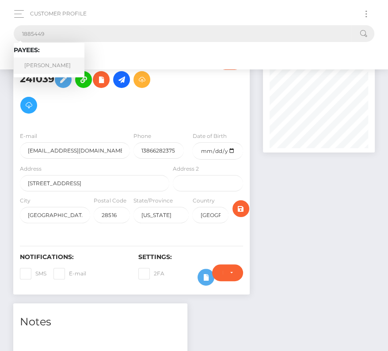
type input "1885449"
click at [46, 66] on link "Joey E Strutton" at bounding box center [49, 65] width 71 height 16
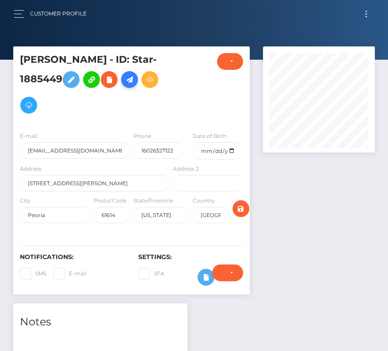
click at [128, 80] on icon at bounding box center [129, 79] width 11 height 11
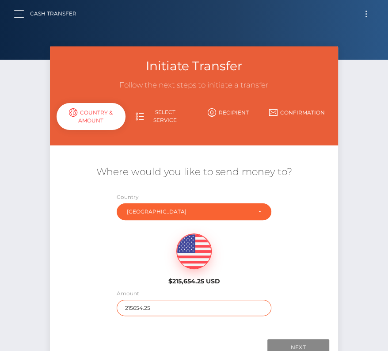
click at [140, 305] on input "215654.25" at bounding box center [194, 308] width 155 height 16
type input "186"
click at [138, 266] on div "$215,654.25 USD" at bounding box center [194, 256] width 288 height 64
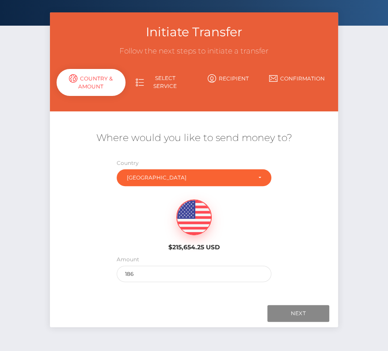
scroll to position [59, 0]
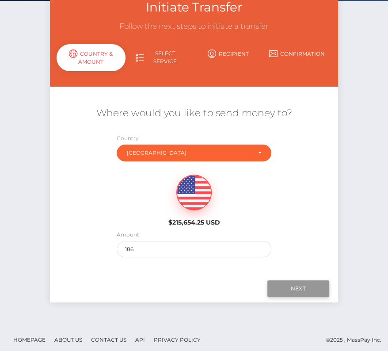
click at [288, 290] on input "Next" at bounding box center [298, 288] width 62 height 17
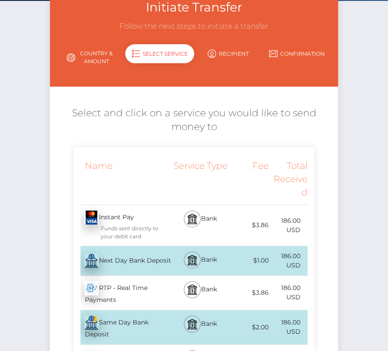
click at [120, 260] on div "Next Day Bank Deposit - USD" at bounding box center [122, 260] width 97 height 25
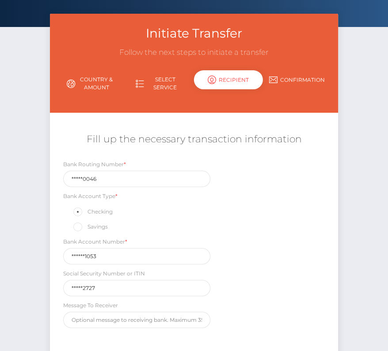
scroll to position [38, 0]
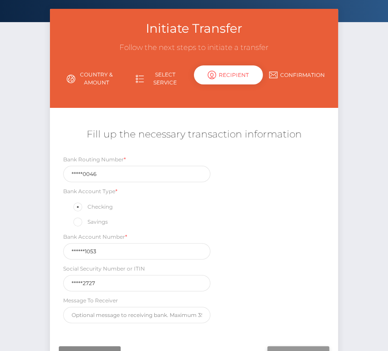
click at [280, 346] on input "Next" at bounding box center [298, 354] width 62 height 17
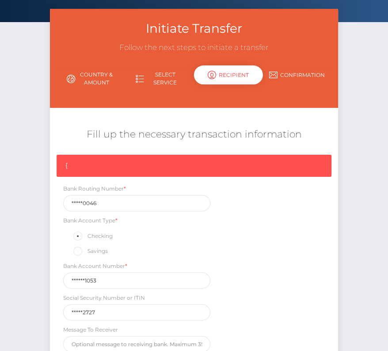
scroll to position [133, 0]
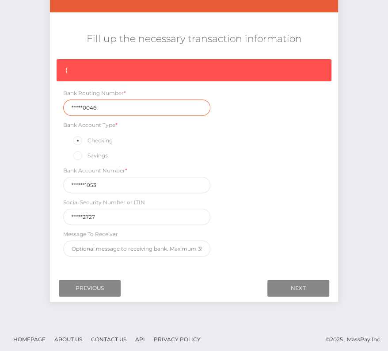
drag, startPoint x: 108, startPoint y: 112, endPoint x: 41, endPoint y: 110, distance: 67.2
click at [41, 110] on div "Initiate Transfer Follow the next steps to initiate a transfer Country & Amount…" at bounding box center [194, 118] width 388 height 410
paste input "09140"
type input "091400046"
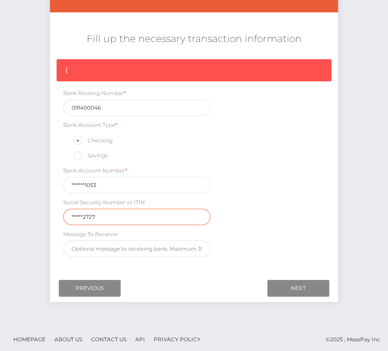
click at [106, 220] on input "*****2727" at bounding box center [136, 217] width 147 height 16
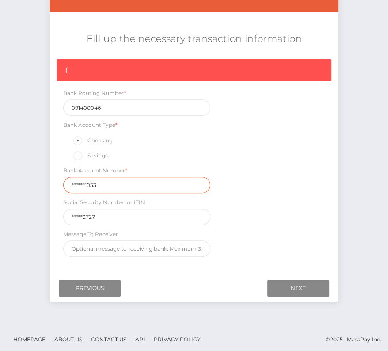
drag, startPoint x: 105, startPoint y: 182, endPoint x: 45, endPoint y: 182, distance: 60.1
click at [45, 182] on div "Initiate Transfer Follow the next steps to initiate a transfer Country & Amount…" at bounding box center [193, 111] width 301 height 397
paste input "627756"
type input "6277561053"
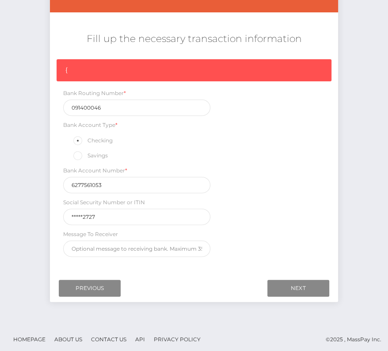
click at [291, 227] on div "{ Bank Routing Number * 091400046 Bank Account Type * Checking Savings Bank Acc…" at bounding box center [194, 160] width 288 height 202
click at [304, 281] on input "Next" at bounding box center [298, 288] width 62 height 17
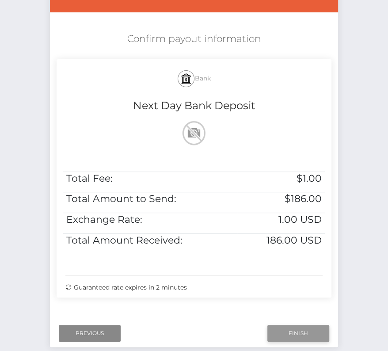
click at [311, 327] on input "Finish" at bounding box center [298, 333] width 62 height 17
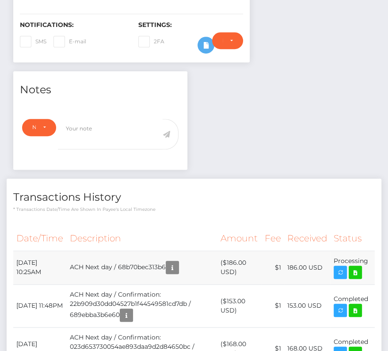
scroll to position [256, 0]
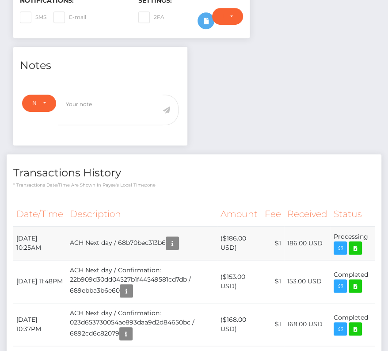
drag, startPoint x: 14, startPoint y: 232, endPoint x: 369, endPoint y: 237, distance: 355.7
click at [369, 237] on tr "[DATE] 10:25AM ACH Next day / 68b70bec313b6 ($186.00 USD) $1 186.00 USD" at bounding box center [193, 243] width 361 height 34
copy tr "[DATE] 10:25AM ACH Next day / 68b70bec313b6 ($186.00 USD) $1 186.00 USD Process…"
click at [353, 244] on icon at bounding box center [355, 248] width 11 height 11
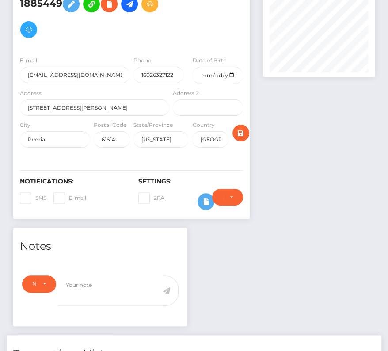
scroll to position [0, 0]
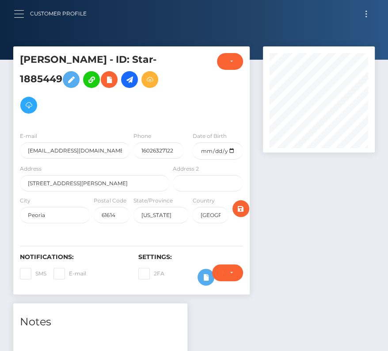
click at [14, 17] on button "button" at bounding box center [22, 14] width 16 height 12
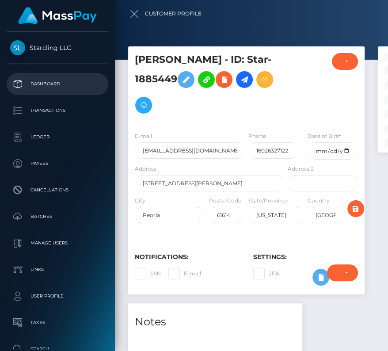
click at [30, 89] on p "Dashboard" at bounding box center [57, 83] width 95 height 13
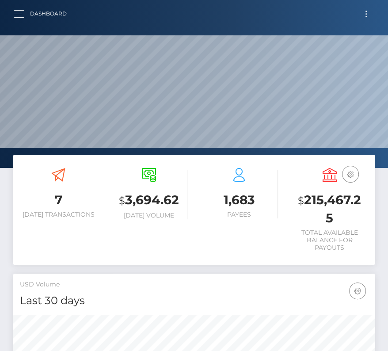
scroll to position [156, 174]
click at [367, 15] on button "Toggle navigation" at bounding box center [366, 14] width 16 height 12
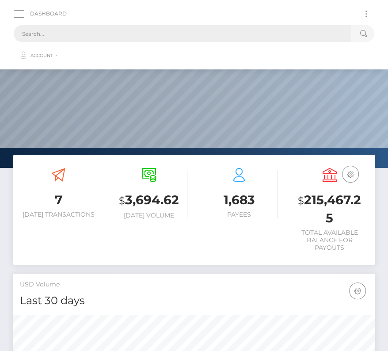
click at [158, 40] on input "text" at bounding box center [183, 33] width 338 height 17
paste input "2304419"
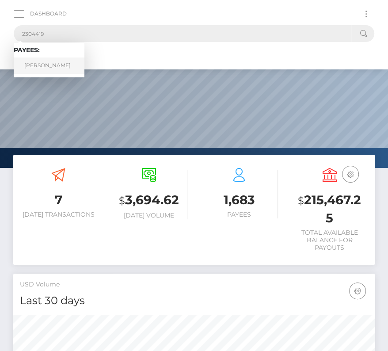
type input "2304419"
click at [52, 61] on link "Daniel Shumway" at bounding box center [49, 65] width 71 height 16
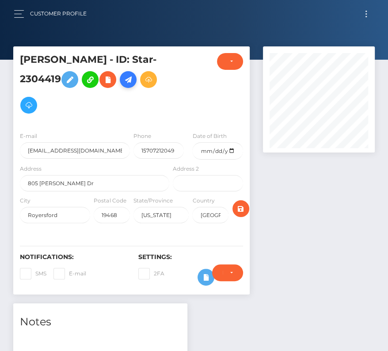
click at [129, 78] on icon at bounding box center [128, 79] width 11 height 11
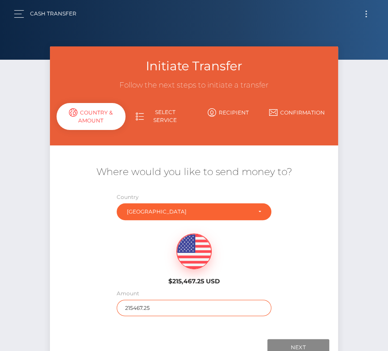
click at [150, 307] on input "215467.25" at bounding box center [194, 308] width 155 height 16
type input "343"
click at [132, 285] on div "$215,467.25 USD" at bounding box center [194, 256] width 288 height 64
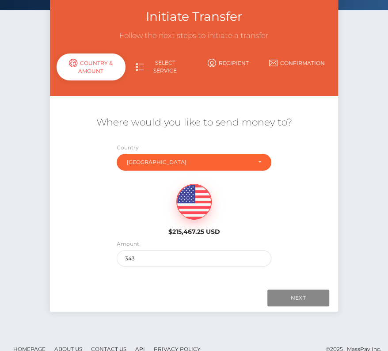
scroll to position [62, 0]
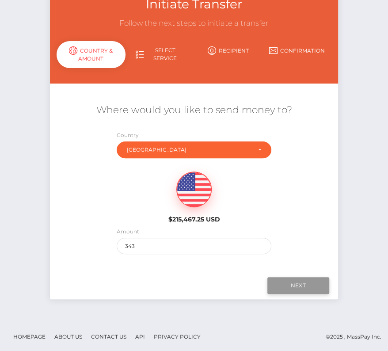
click at [302, 277] on input "Next" at bounding box center [298, 285] width 62 height 17
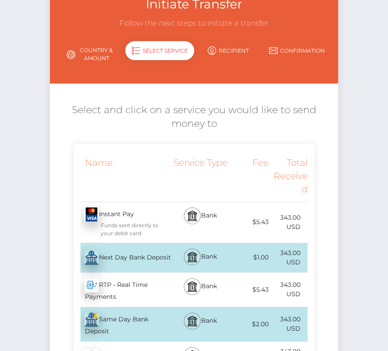
click at [124, 256] on div "Next Day Bank Deposit - USD" at bounding box center [122, 257] width 97 height 25
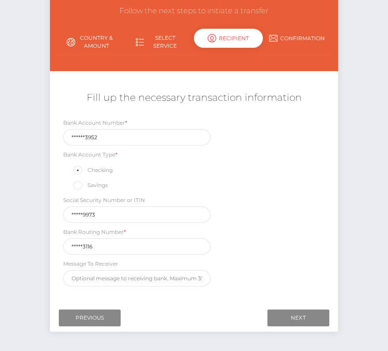
scroll to position [89, 0]
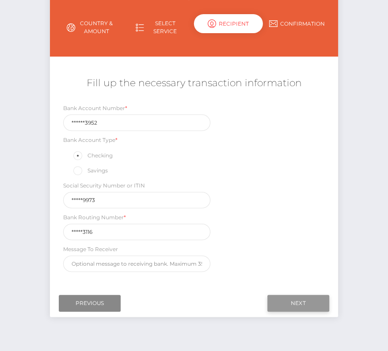
click at [293, 298] on input "Next" at bounding box center [298, 303] width 62 height 17
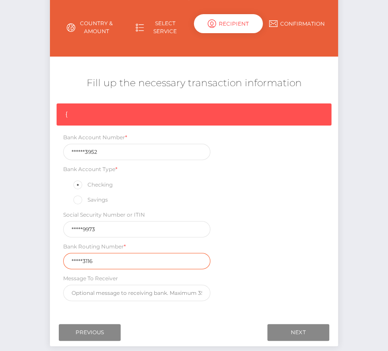
drag, startPoint x: 102, startPoint y: 259, endPoint x: 48, endPoint y: 259, distance: 54.3
click at [48, 259] on div "Initiate Transfer Follow the next steps to initiate a transfer Country & Amount…" at bounding box center [193, 156] width 301 height 397
paste input "12400"
type input "124003116"
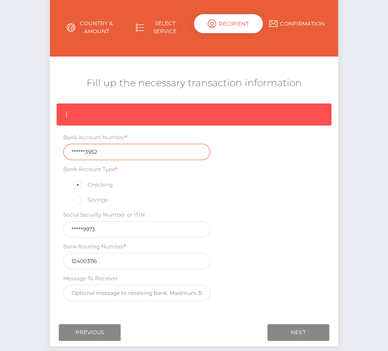
drag, startPoint x: 103, startPoint y: 147, endPoint x: 27, endPoint y: 151, distance: 75.2
click at [27, 151] on div "Initiate Transfer Follow the next steps to initiate a transfer Country & Amount…" at bounding box center [194, 163] width 388 height 410
drag, startPoint x: 103, startPoint y: 151, endPoint x: 47, endPoint y: 151, distance: 55.2
click at [47, 151] on div "Initiate Transfer Follow the next steps to initiate a transfer Country & Amount…" at bounding box center [193, 156] width 301 height 397
paste input "107500"
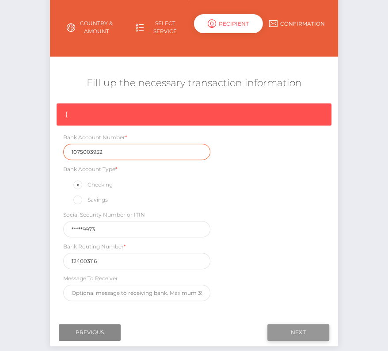
type input "1075003952"
click at [295, 326] on input "Next" at bounding box center [298, 332] width 62 height 17
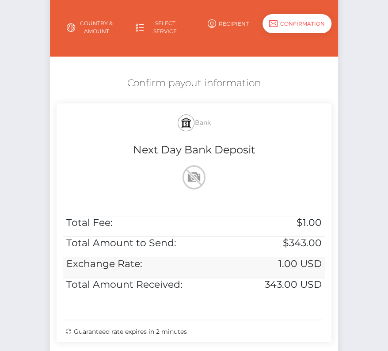
scroll to position [148, 0]
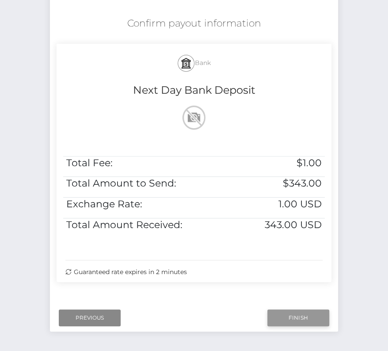
click at [300, 319] on input "Finish" at bounding box center [298, 317] width 62 height 17
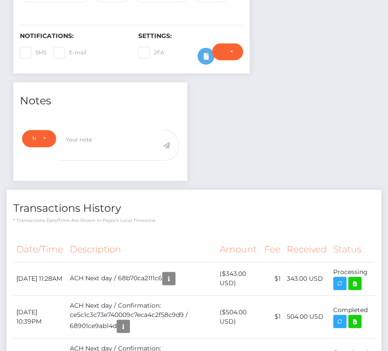
scroll to position [236, 0]
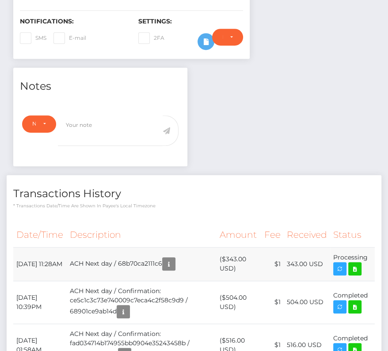
drag, startPoint x: 14, startPoint y: 255, endPoint x: 368, endPoint y: 258, distance: 354.4
click at [368, 258] on tr "[DATE] 11:28AM ACH Next day / 68b70ca2111c6 ($343.00 USD) $1 343.00 USD" at bounding box center [193, 264] width 361 height 34
copy tr "[DATE] 11:28AM ACH Next day / 68b70ca2111c6 ($343.00 USD) $1 343.00 USD Process…"
click at [351, 263] on icon at bounding box center [354, 268] width 11 height 11
click at [206, 176] on div "Transactions History * Transactions date/time are shown in payee's local timezo…" at bounding box center [194, 192] width 375 height 34
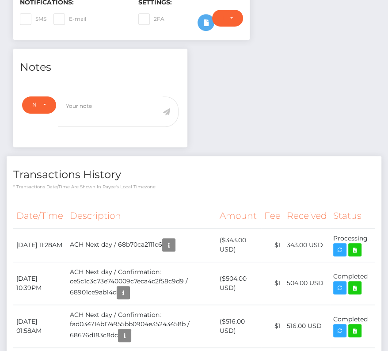
scroll to position [255, 0]
